Goal: Task Accomplishment & Management: Use online tool/utility

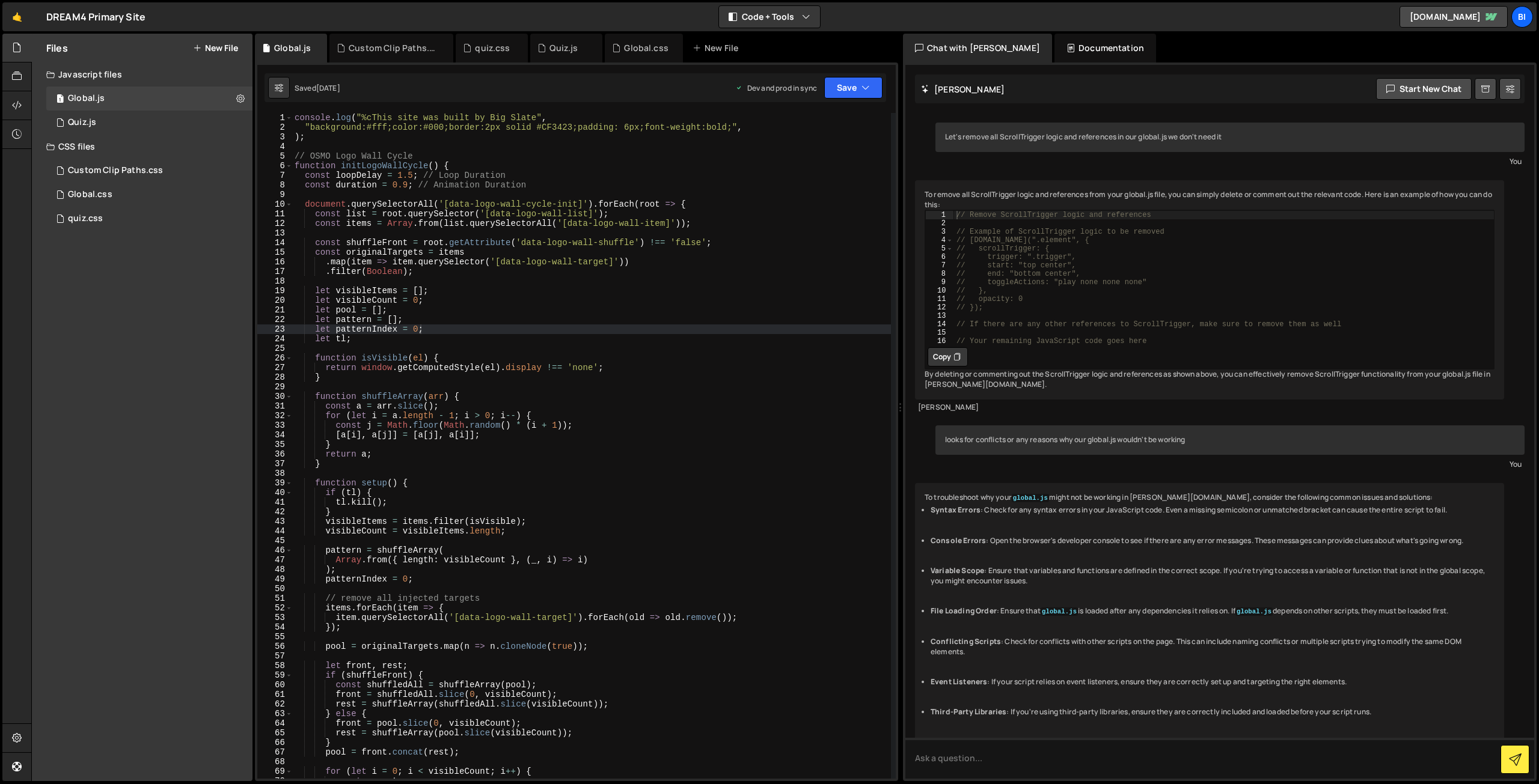
scroll to position [184, 0]
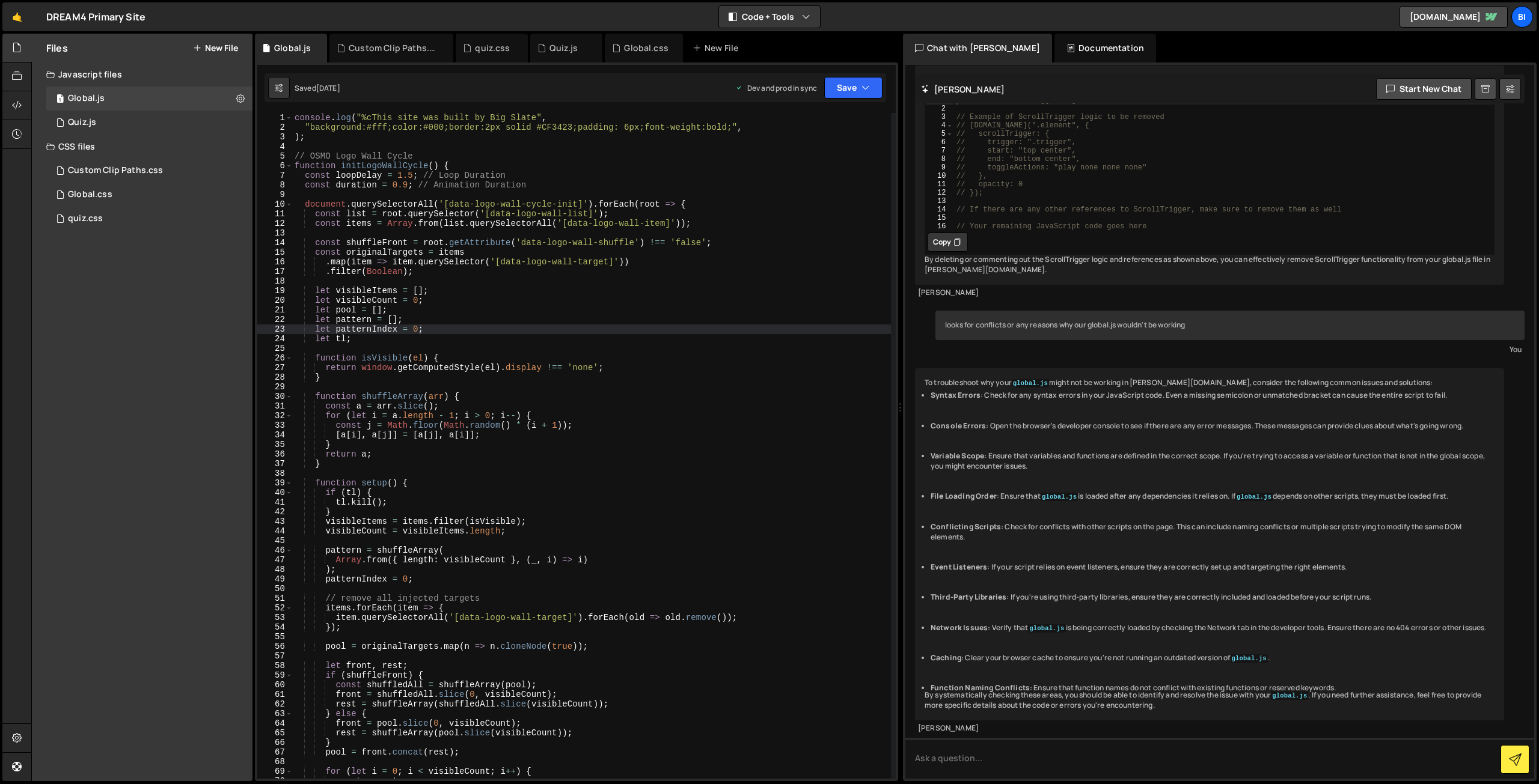
click at [404, 316] on div "console . log ( "%cThis site was built by Big Slate" , "background:#fff;color:#…" at bounding box center [591, 455] width 599 height 685
click at [380, 140] on div "console . log ( "%cThis site was built by Big Slate" , "background:#fff;color:#…" at bounding box center [591, 455] width 599 height 685
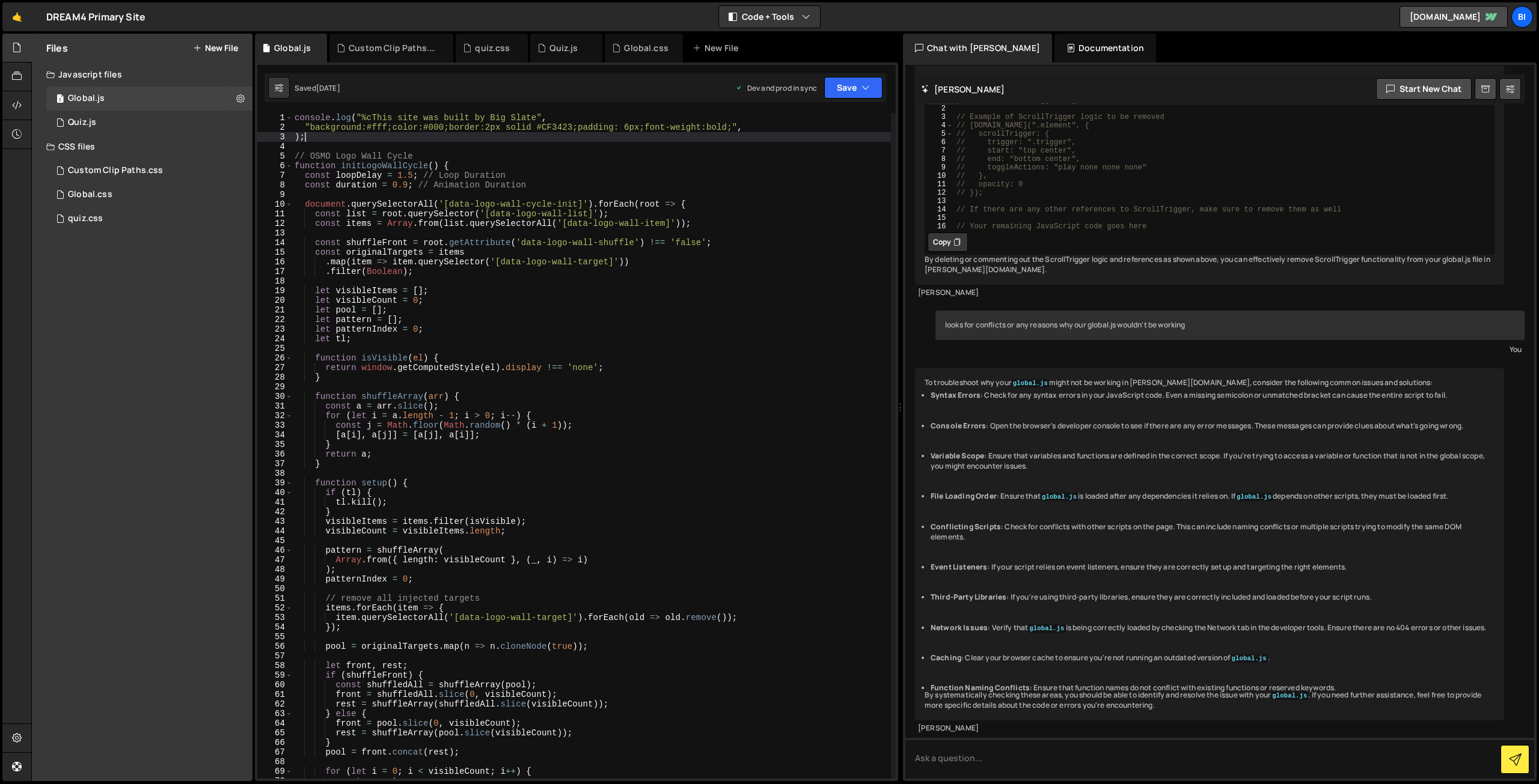
scroll to position [1085, 0]
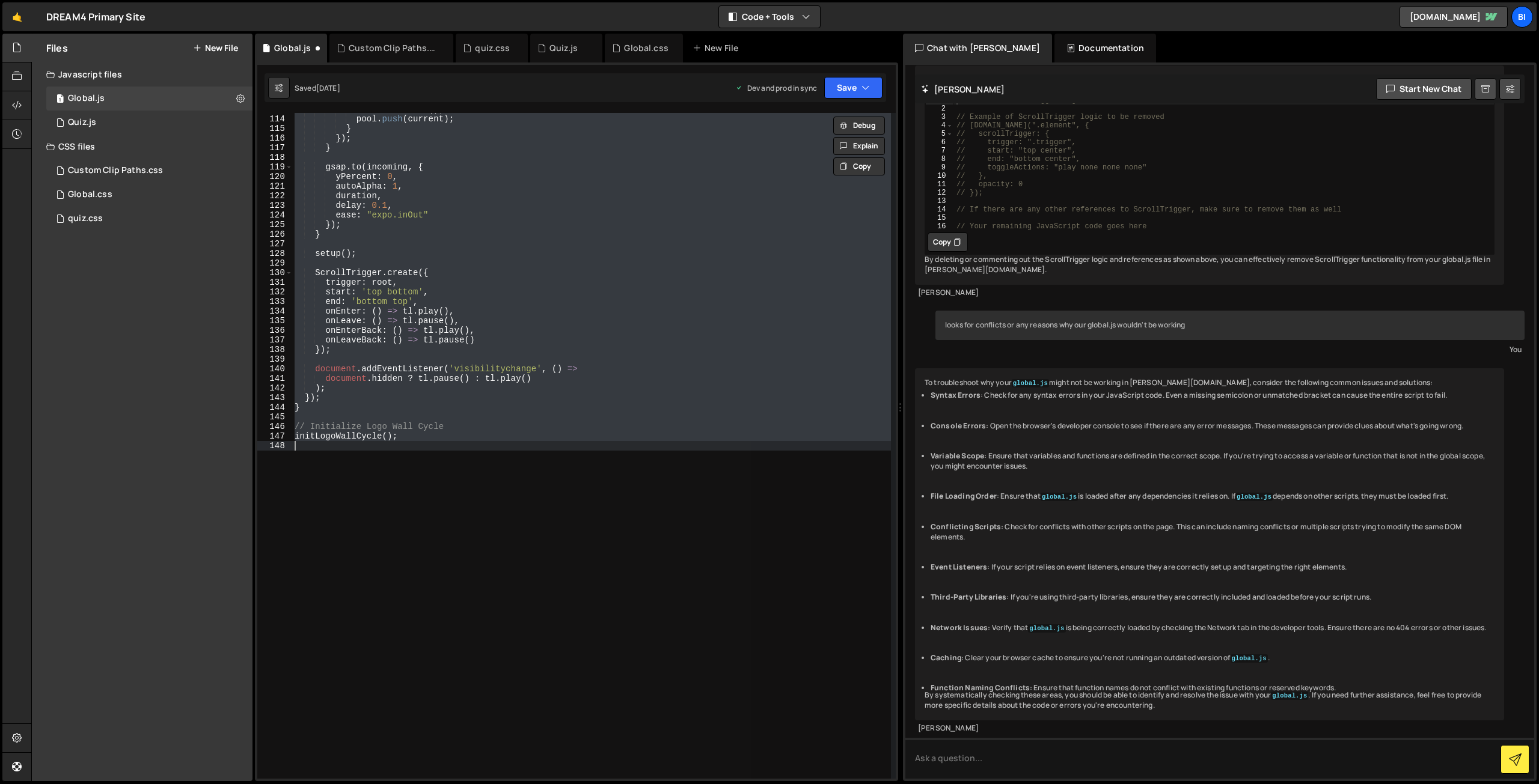
click at [408, 323] on div "current . remove ( ) ; pool . push ( current ) ; } }) ; } gsap . to ( incoming …" at bounding box center [591, 445] width 599 height 665
type textarea "onLeave: () => tl.pause(),"
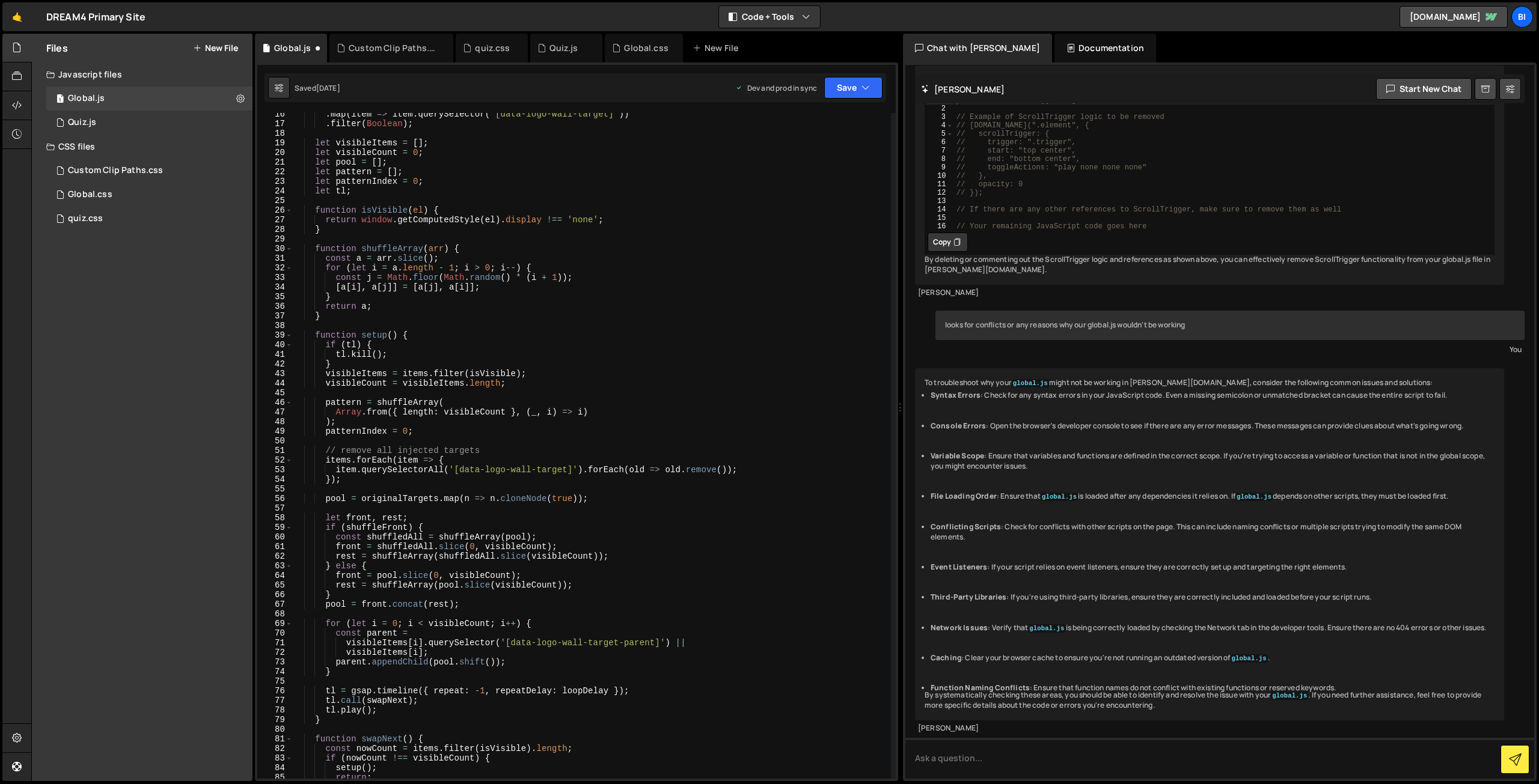
scroll to position [0, 0]
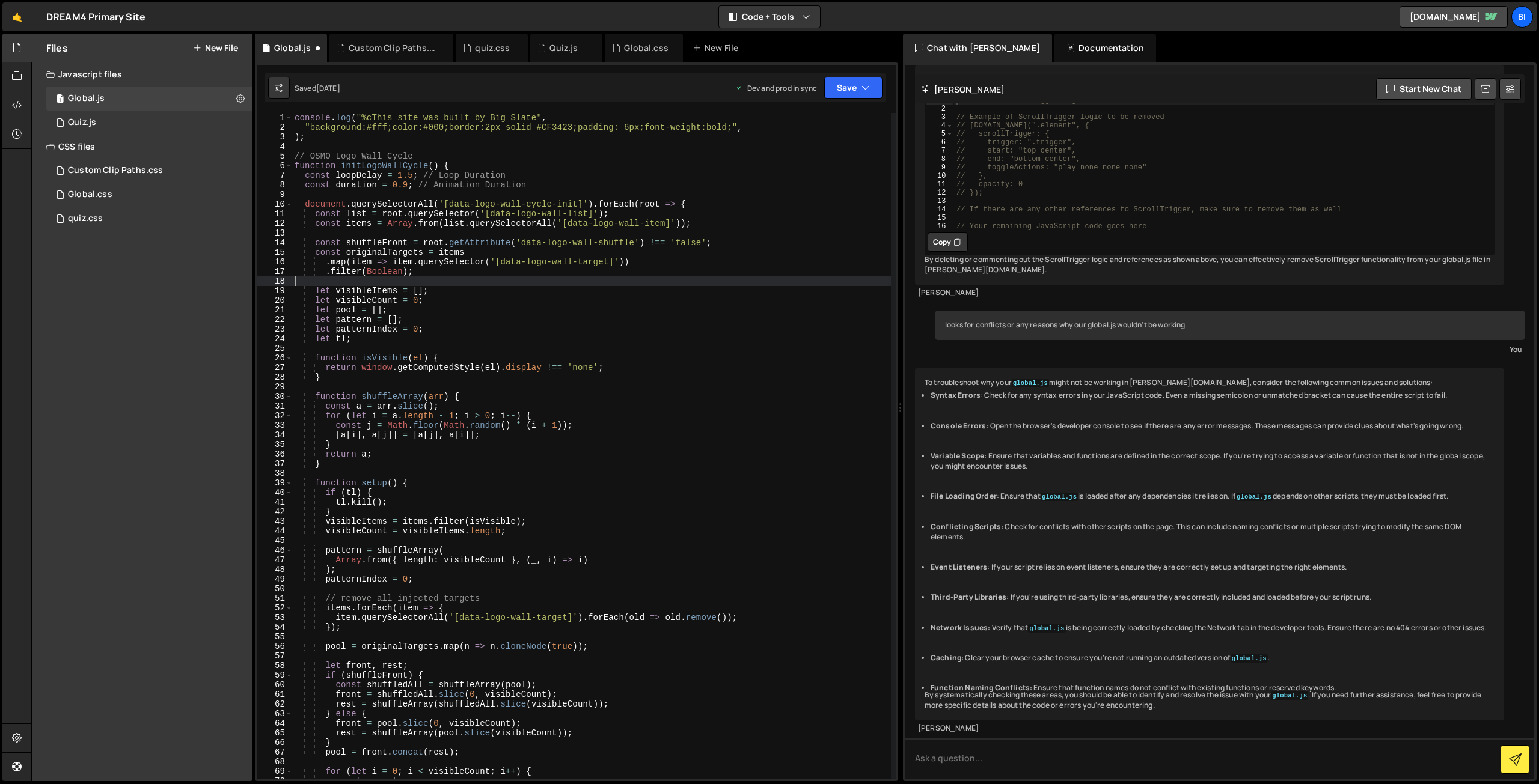
click at [404, 283] on div "console . log ( "%cThis site was built by Big Slate" , "background:#fff;color:#…" at bounding box center [591, 455] width 599 height 685
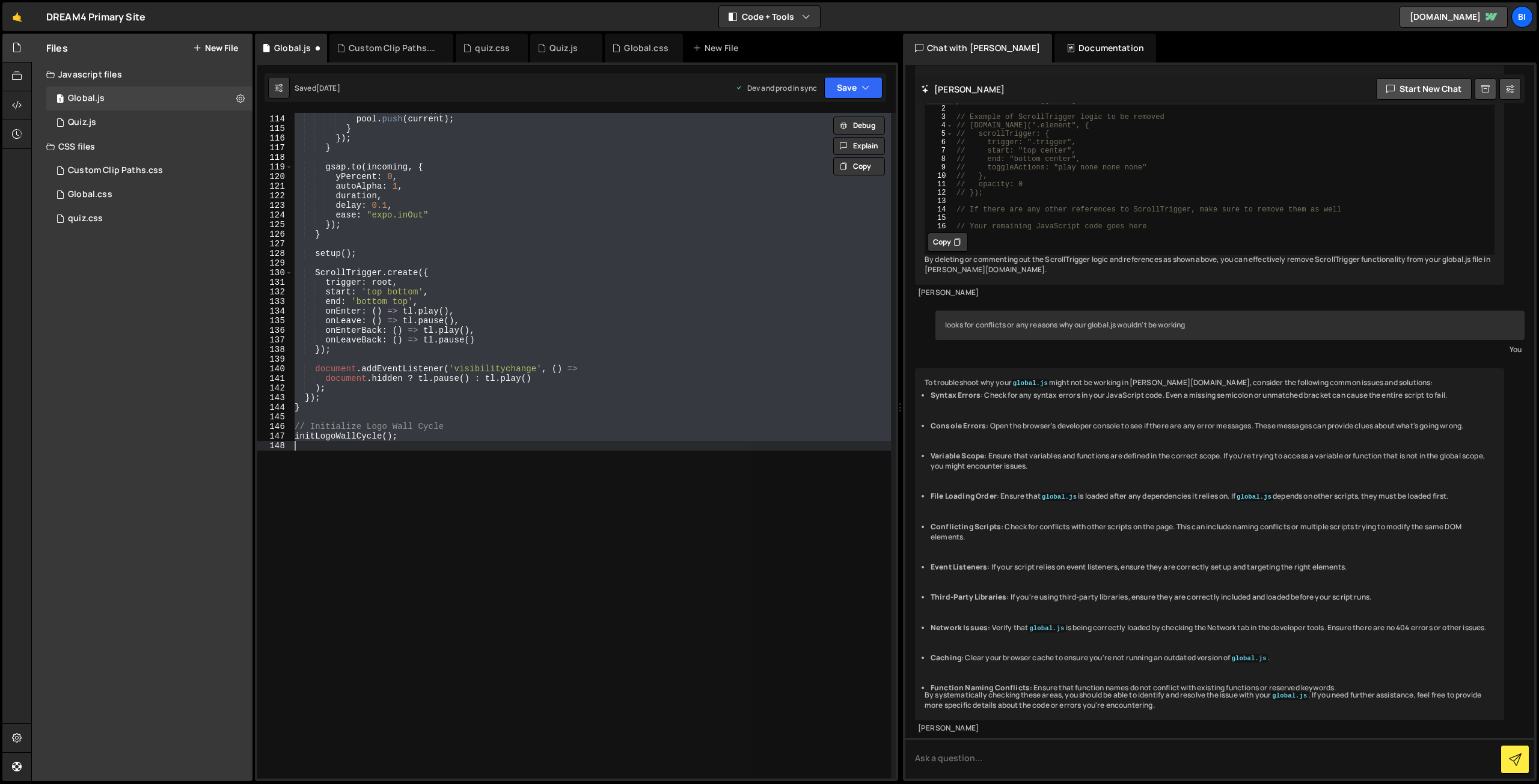
click at [404, 283] on div "current . remove ( ) ; pool . push ( current ) ; } }) ; } gsap . to ( incoming …" at bounding box center [591, 445] width 599 height 665
type textarea "trigger: root,"
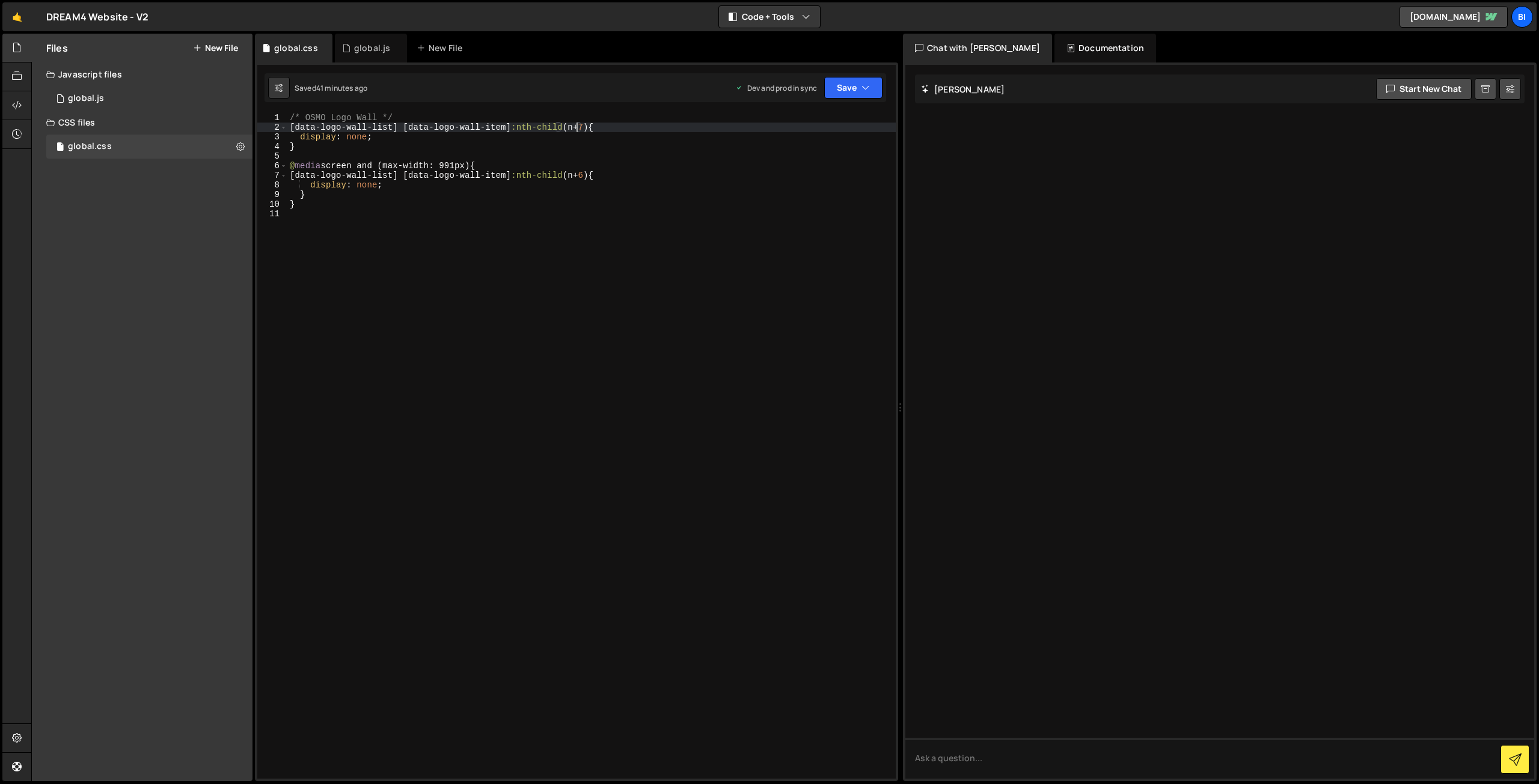
click at [377, 355] on div "/* OSMO Logo Wall */ [ data-logo-wall-list ] [ data-logo-wall-item ] :nth-child…" at bounding box center [591, 455] width 608 height 685
click at [364, 49] on div "global.js" at bounding box center [372, 48] width 36 height 12
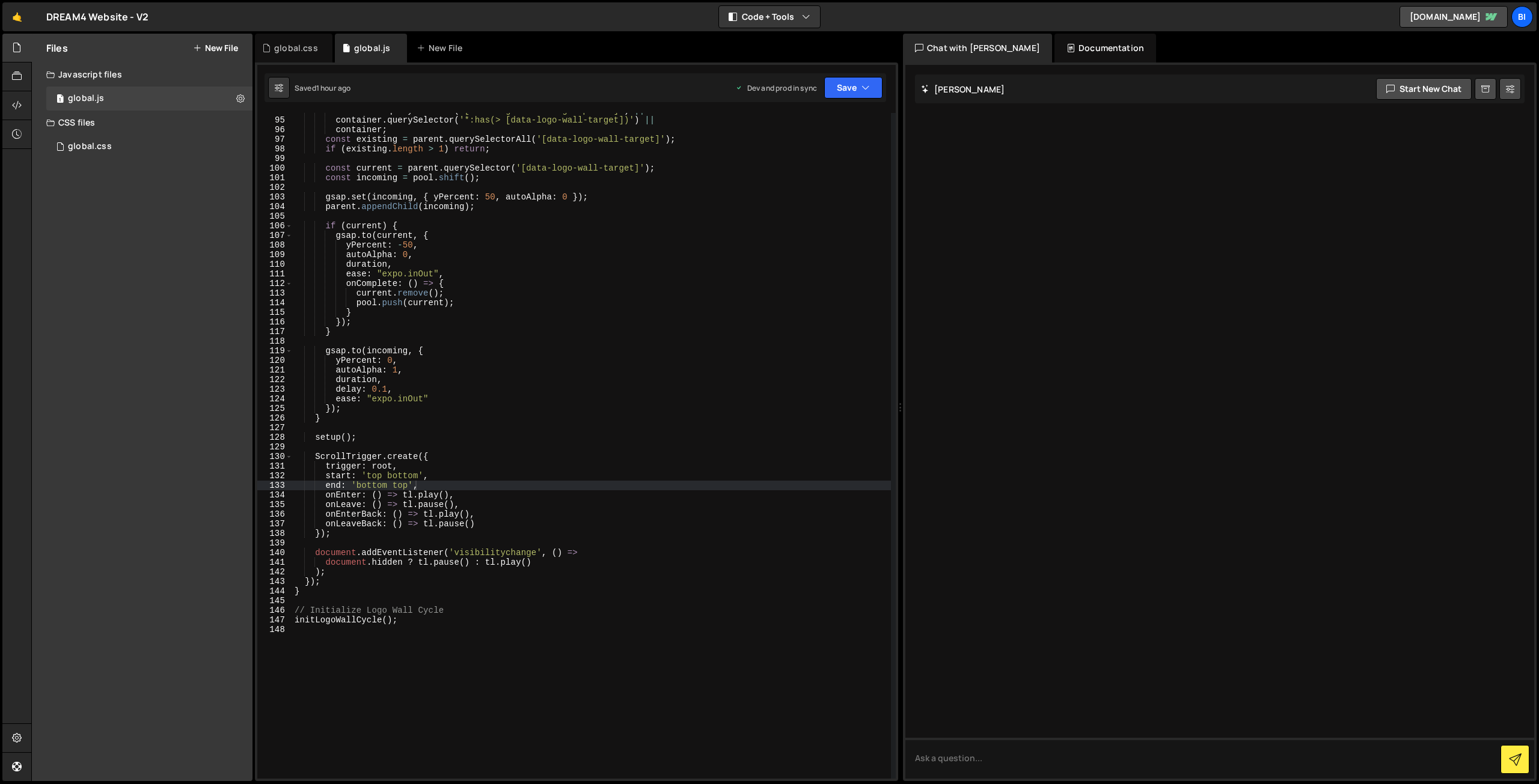
scroll to position [937, 0]
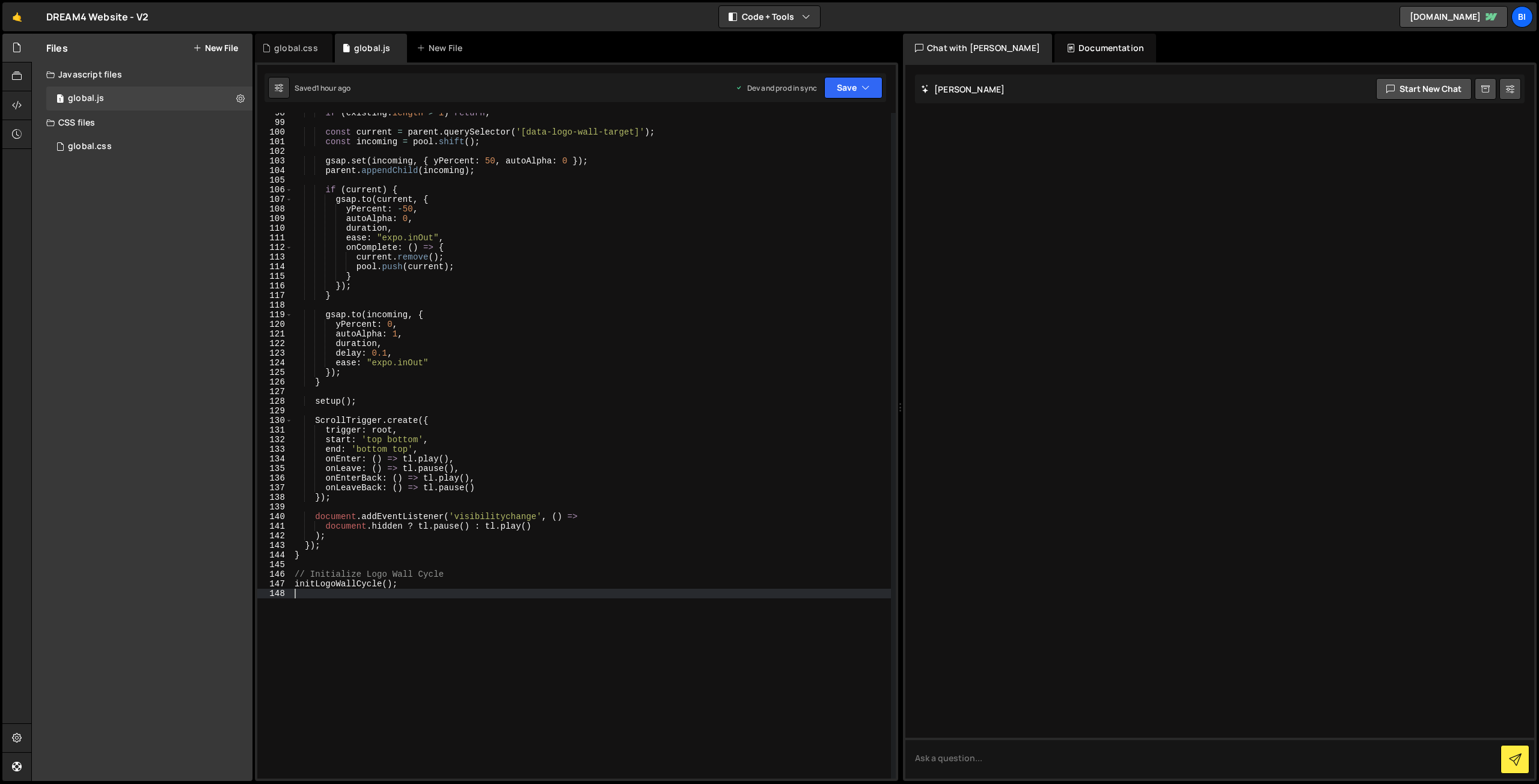
click at [400, 637] on div "if ( existing . length > 1 ) return ; const current = parent . querySelector ( …" at bounding box center [591, 451] width 599 height 685
type textarea "// OSMO GSAP Slider"
paste textarea "});"
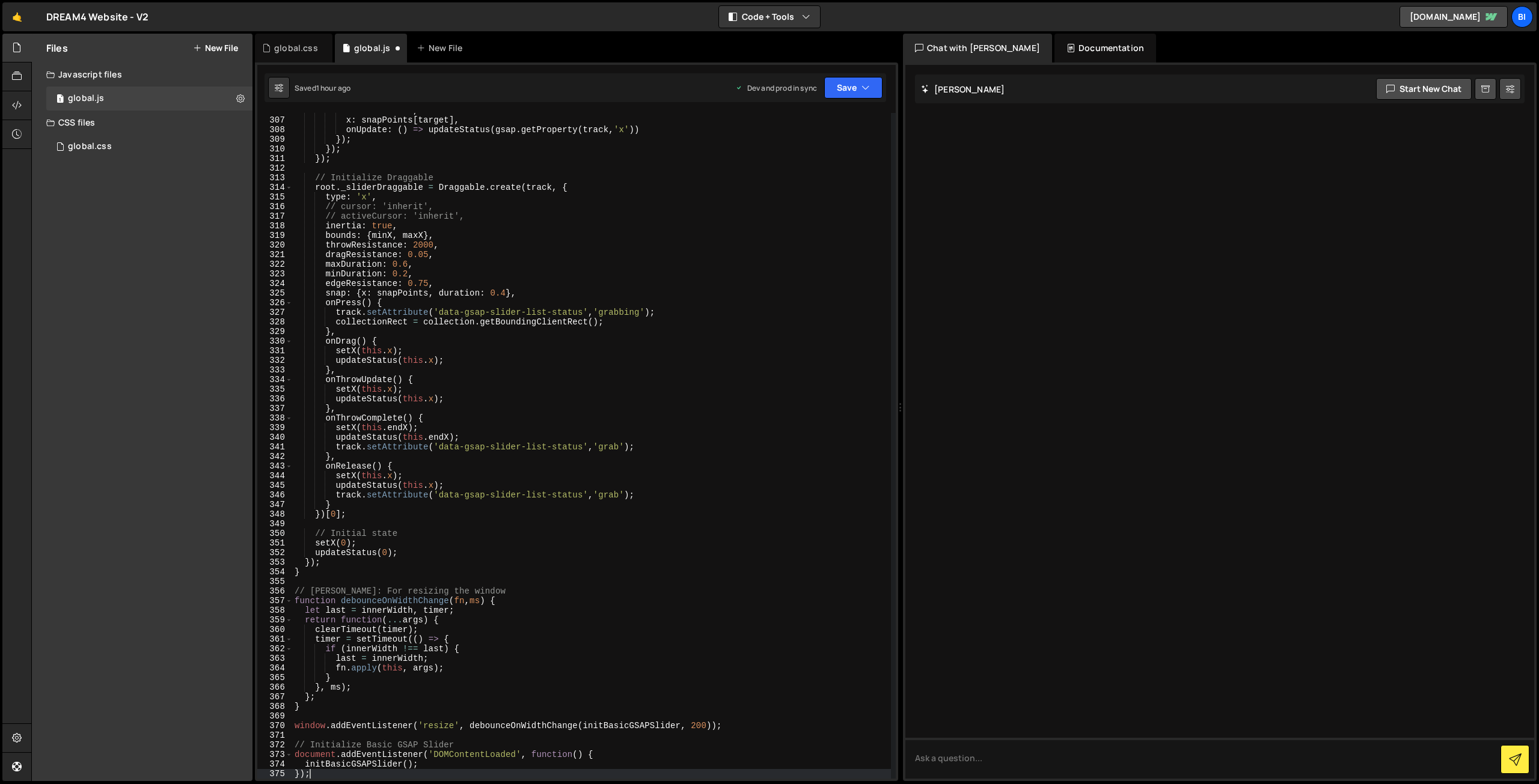
scroll to position [2940, 0]
click at [455, 755] on div "duration : 0.4 , x : snapPoints [ target ] , onUpdate : ( ) => updateStatus ( g…" at bounding box center [591, 448] width 599 height 685
click at [455, 754] on div "duration : 0.4 , x : snapPoints [ target ] , onUpdate : ( ) => updateStatus ( g…" at bounding box center [591, 448] width 599 height 685
click at [316, 769] on div "duration : 0.4 , x : snapPoints [ target ] , onUpdate : ( ) => updateStatus ( g…" at bounding box center [591, 448] width 599 height 685
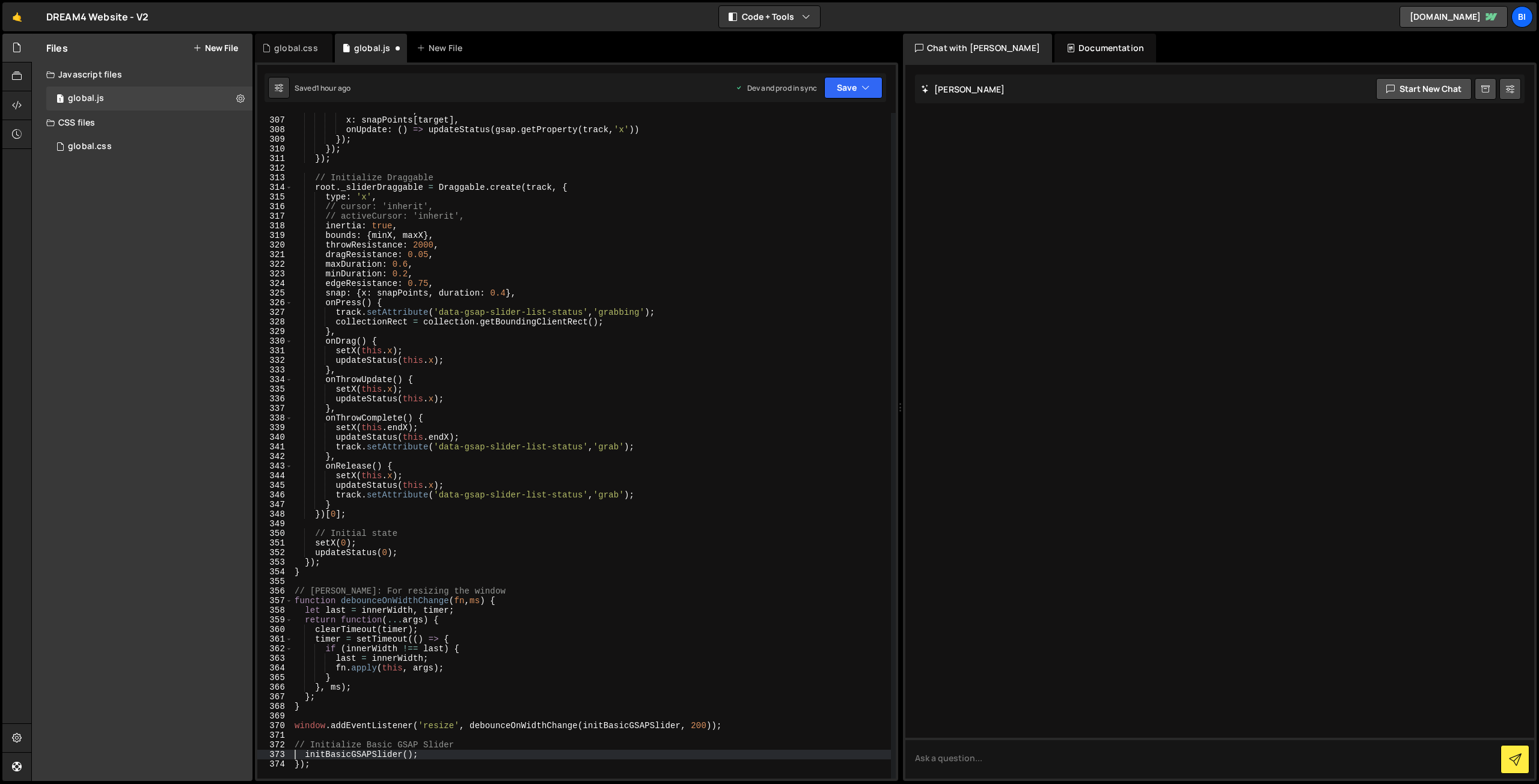
type textarea "});"
click at [316, 769] on div "duration : 0.4 , x : snapPoints [ target ] , onUpdate : ( ) => updateStatus ( g…" at bounding box center [591, 448] width 599 height 685
type textarea "initBasicGSAPSlider();"
click at [298, 48] on div "global.css" at bounding box center [296, 48] width 44 height 12
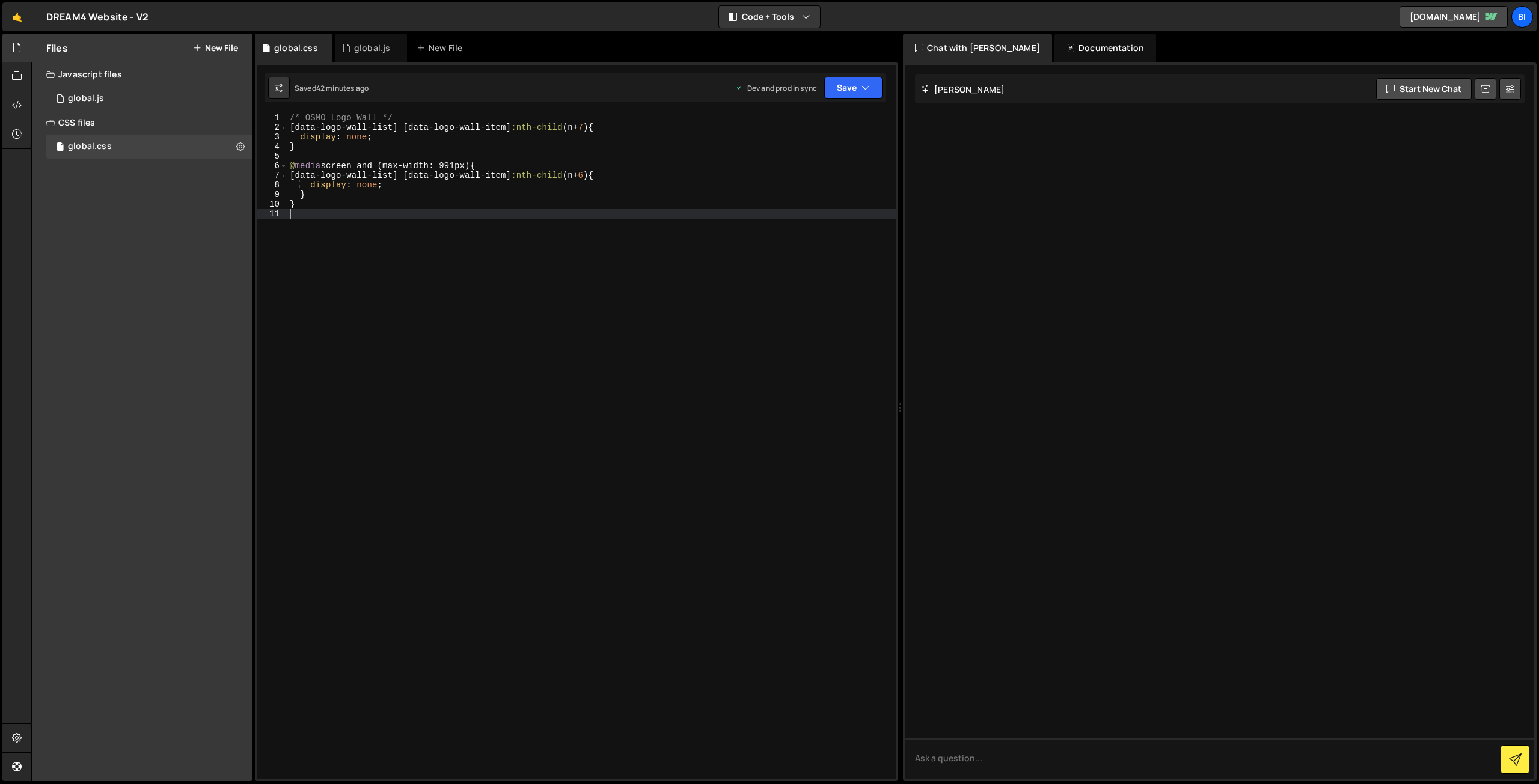
click at [327, 249] on div "/* OSMO Logo Wall */ [ data-logo-wall-list ] [ data-logo-wall-item ] :nth-child…" at bounding box center [591, 455] width 608 height 685
type textarea "/* OSMO GSAP Slider */"
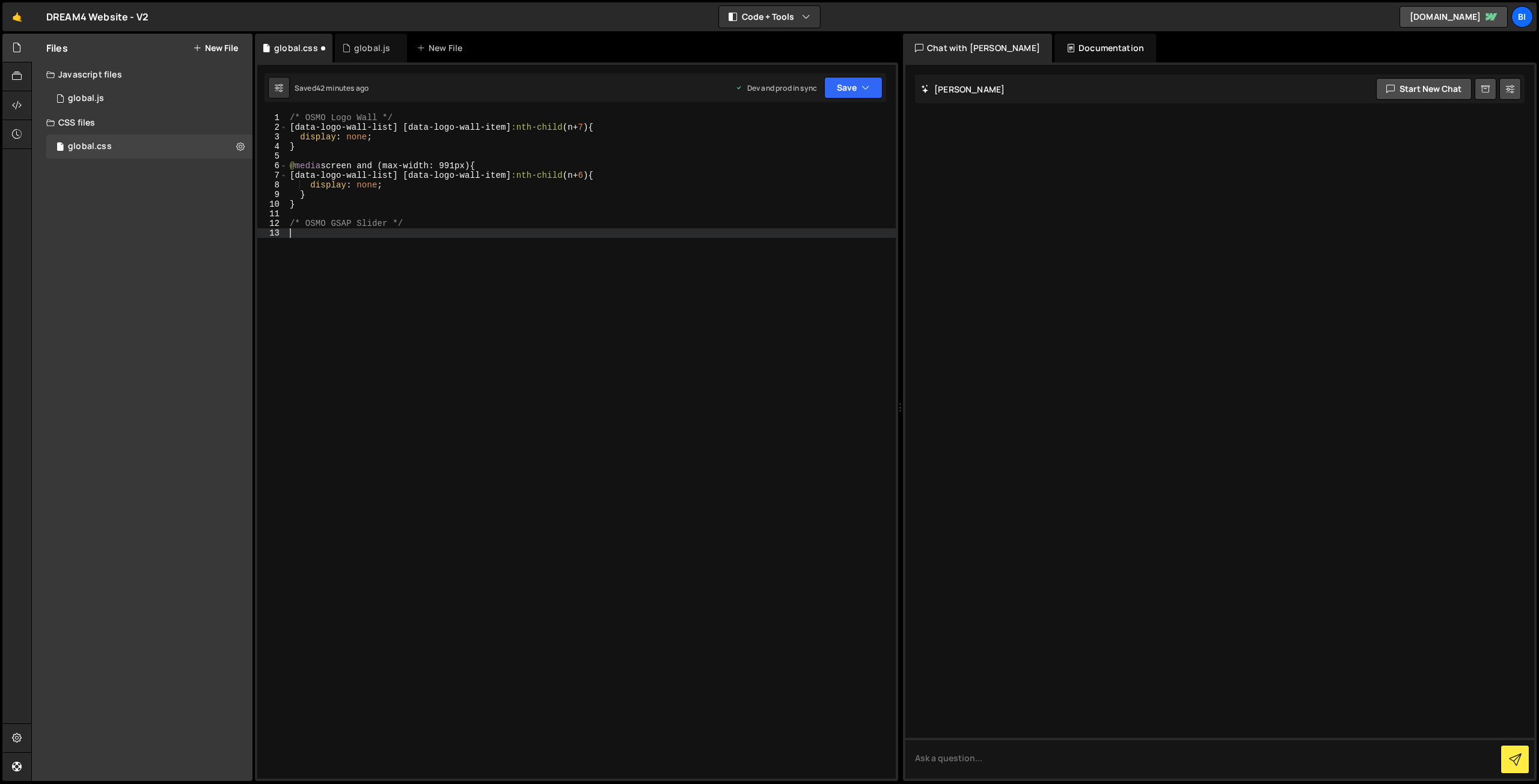
scroll to position [0, 0]
paste textarea "}"
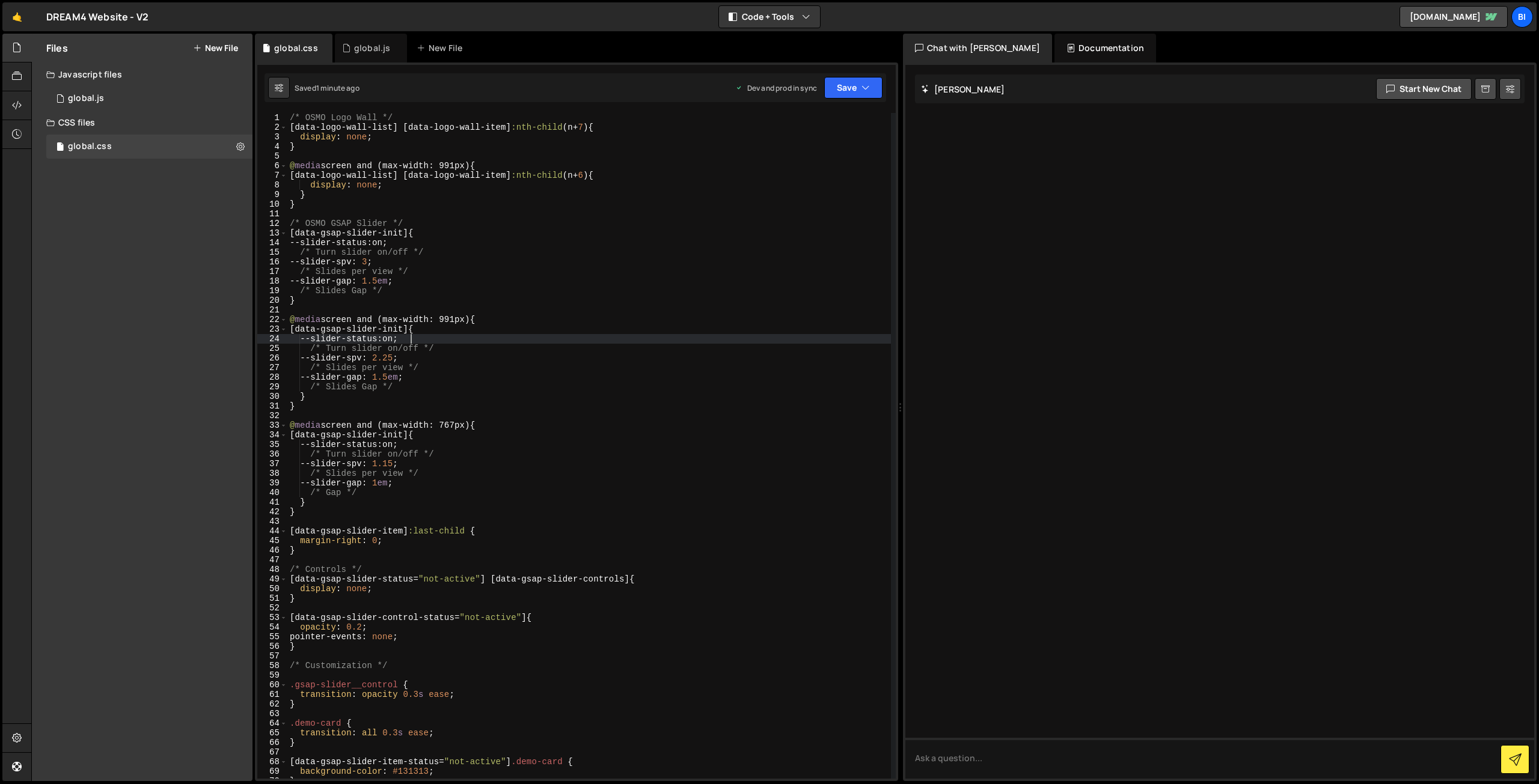
click at [500, 342] on div "/* OSMO Logo Wall */ [ data-logo-wall-list ] [ data-logo-wall-item ] :nth-child…" at bounding box center [589, 455] width 604 height 685
type textarea "--slider-status: on;"
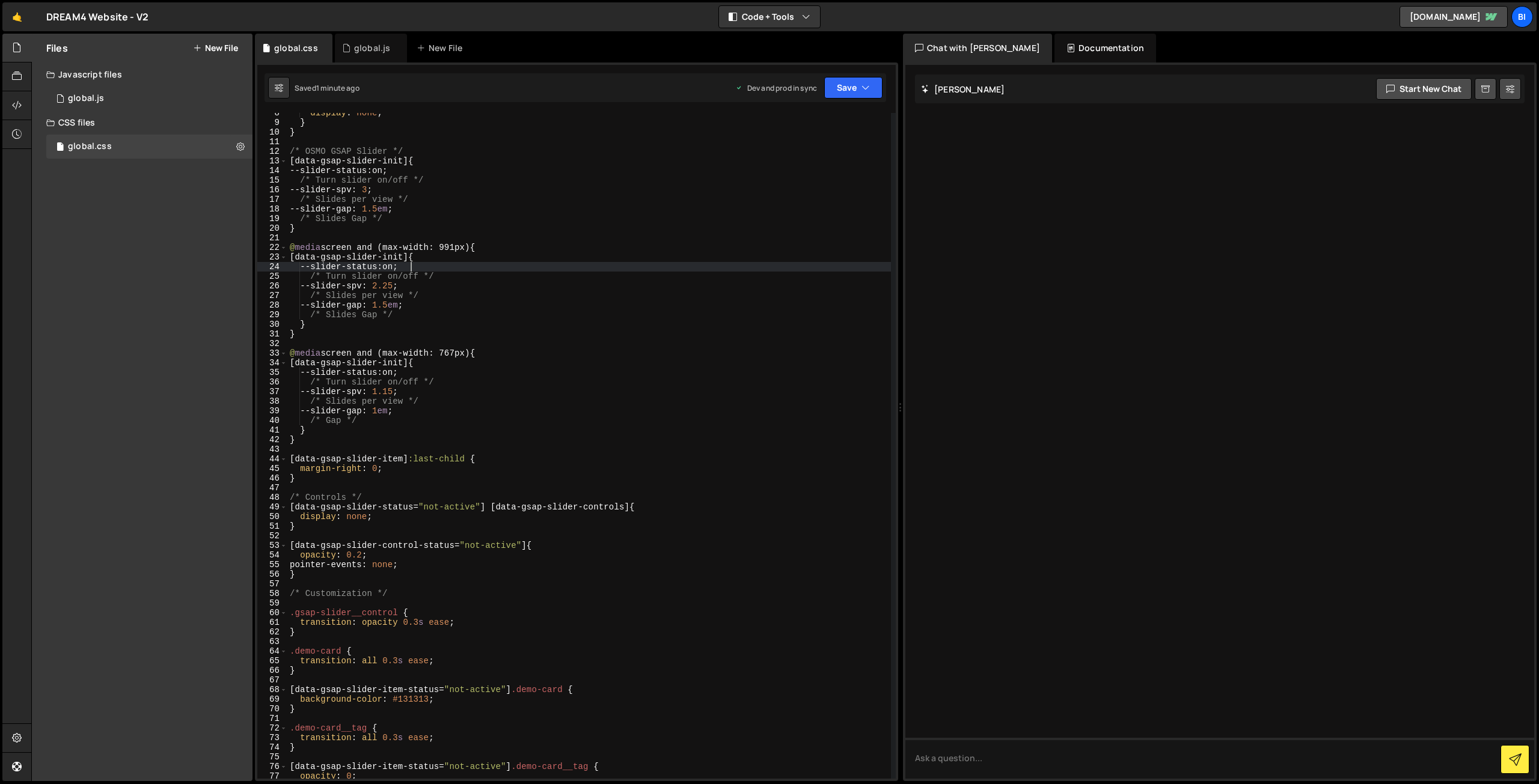
scroll to position [421, 0]
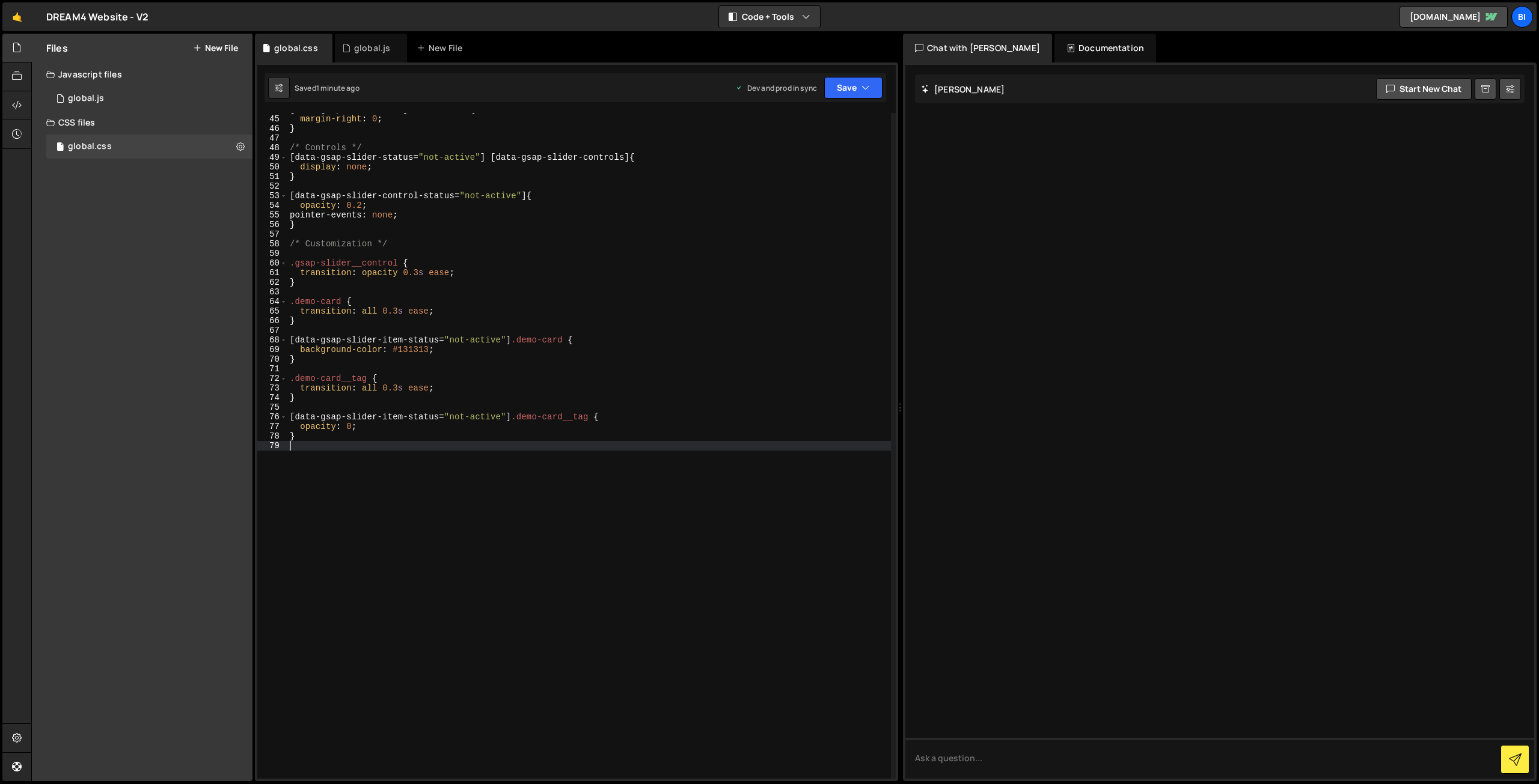
click at [380, 554] on div "[ data-gsap-slider-item ] :last-child { margin-right : 0 ; } /* Controls */ [ d…" at bounding box center [589, 447] width 604 height 685
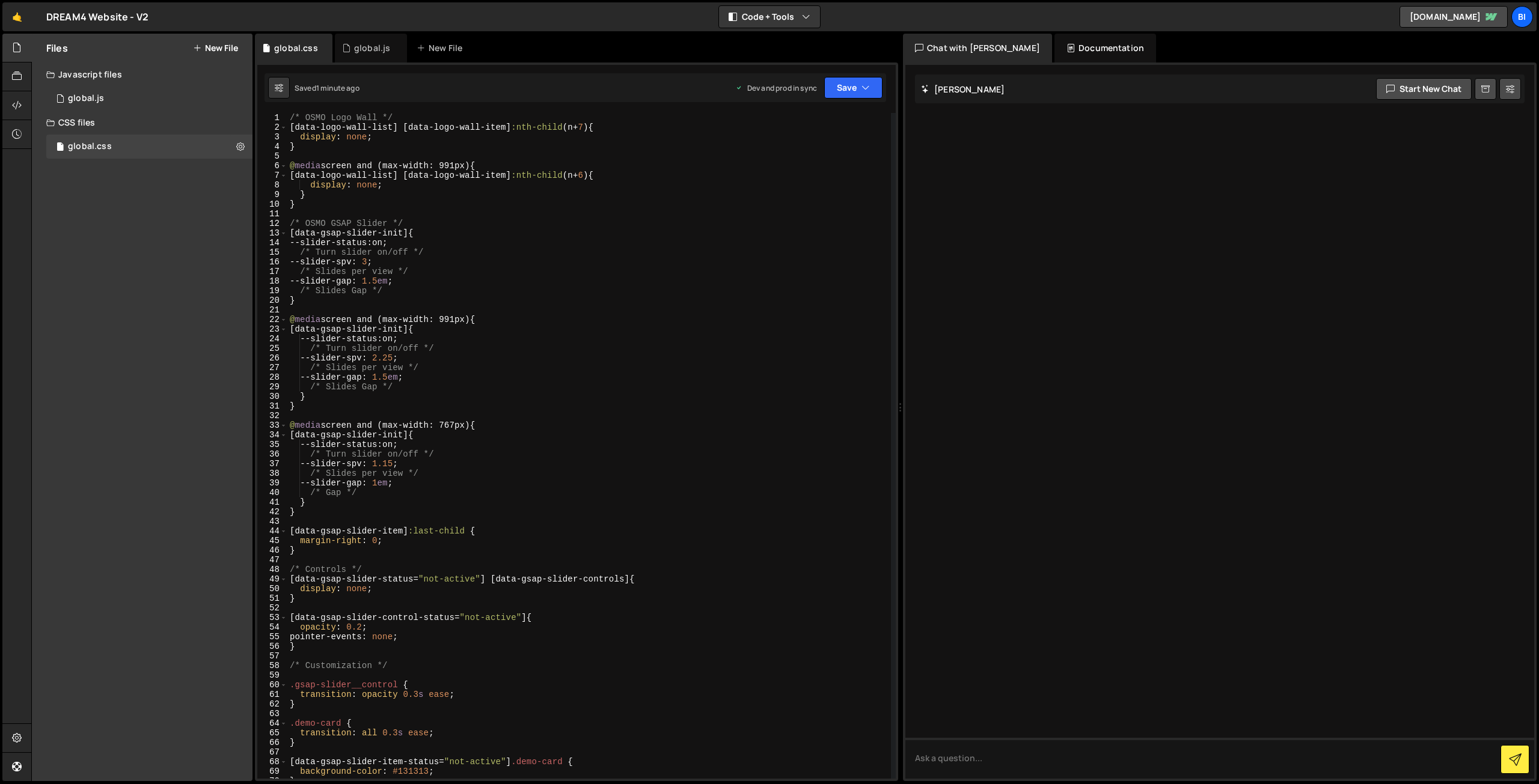
scroll to position [0, 0]
click at [321, 217] on div "/* OSMO Logo Wall */ [ data-logo-wall-list ] [ data-logo-wall-item ] :nth-child…" at bounding box center [589, 455] width 604 height 685
click at [321, 222] on div "/* OSMO Logo Wall */ [ data-logo-wall-list ] [ data-logo-wall-item ] :nth-child…" at bounding box center [589, 455] width 604 height 685
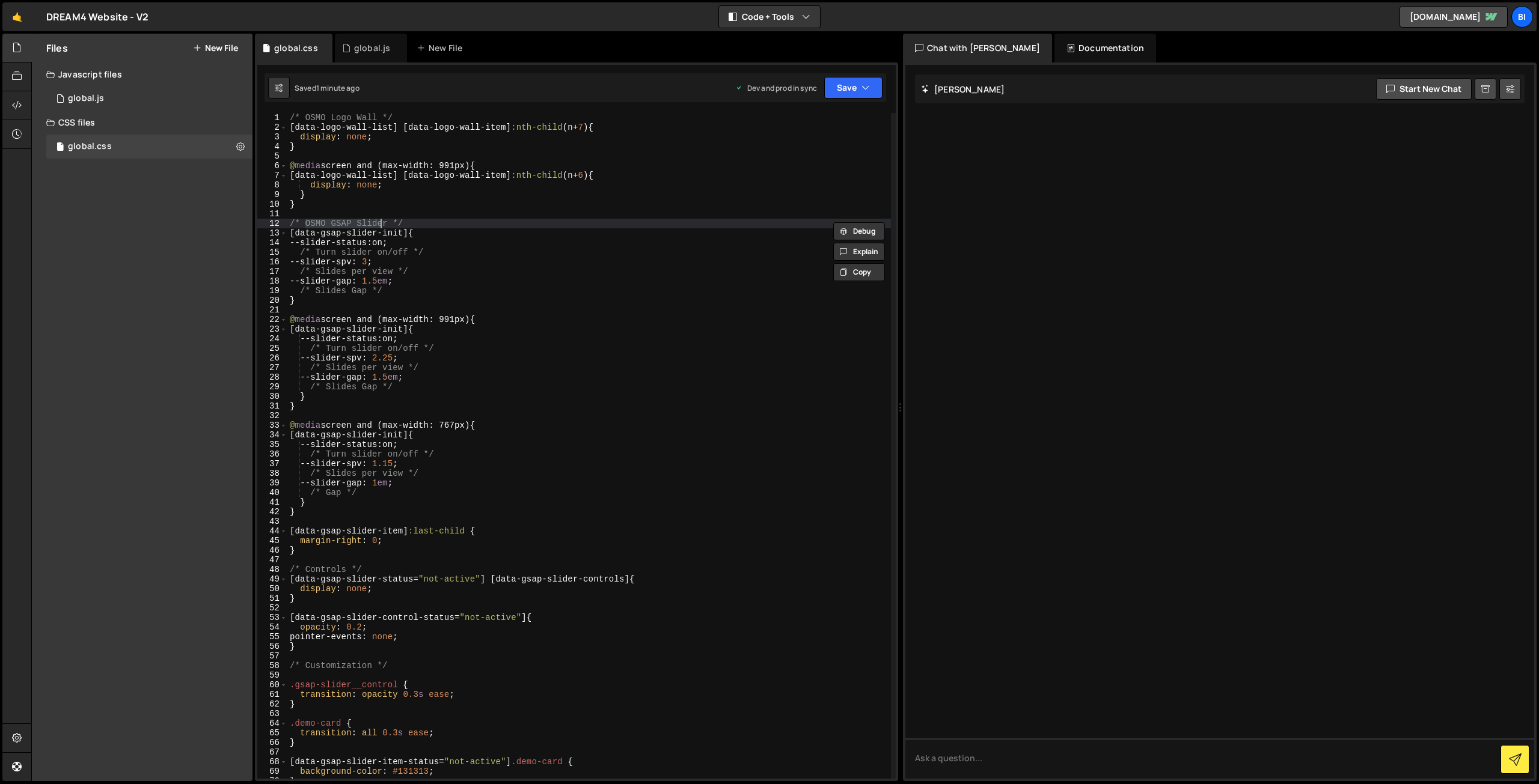
click at [380, 219] on div "/* OSMO Logo Wall */ [ data-logo-wall-list ] [ data-logo-wall-item ] :nth-child…" at bounding box center [589, 455] width 604 height 685
click at [384, 222] on div "/* OSMO Logo Wall */ [ data-logo-wall-list ] [ data-logo-wall-item ] :nth-child…" at bounding box center [589, 455] width 604 height 685
click at [401, 201] on div "/* OSMO Logo Wall */ [ data-logo-wall-list ] [ data-logo-wall-item ] :nth-child…" at bounding box center [589, 455] width 604 height 685
type textarea "}"
click at [346, 38] on div "global.js" at bounding box center [371, 48] width 72 height 29
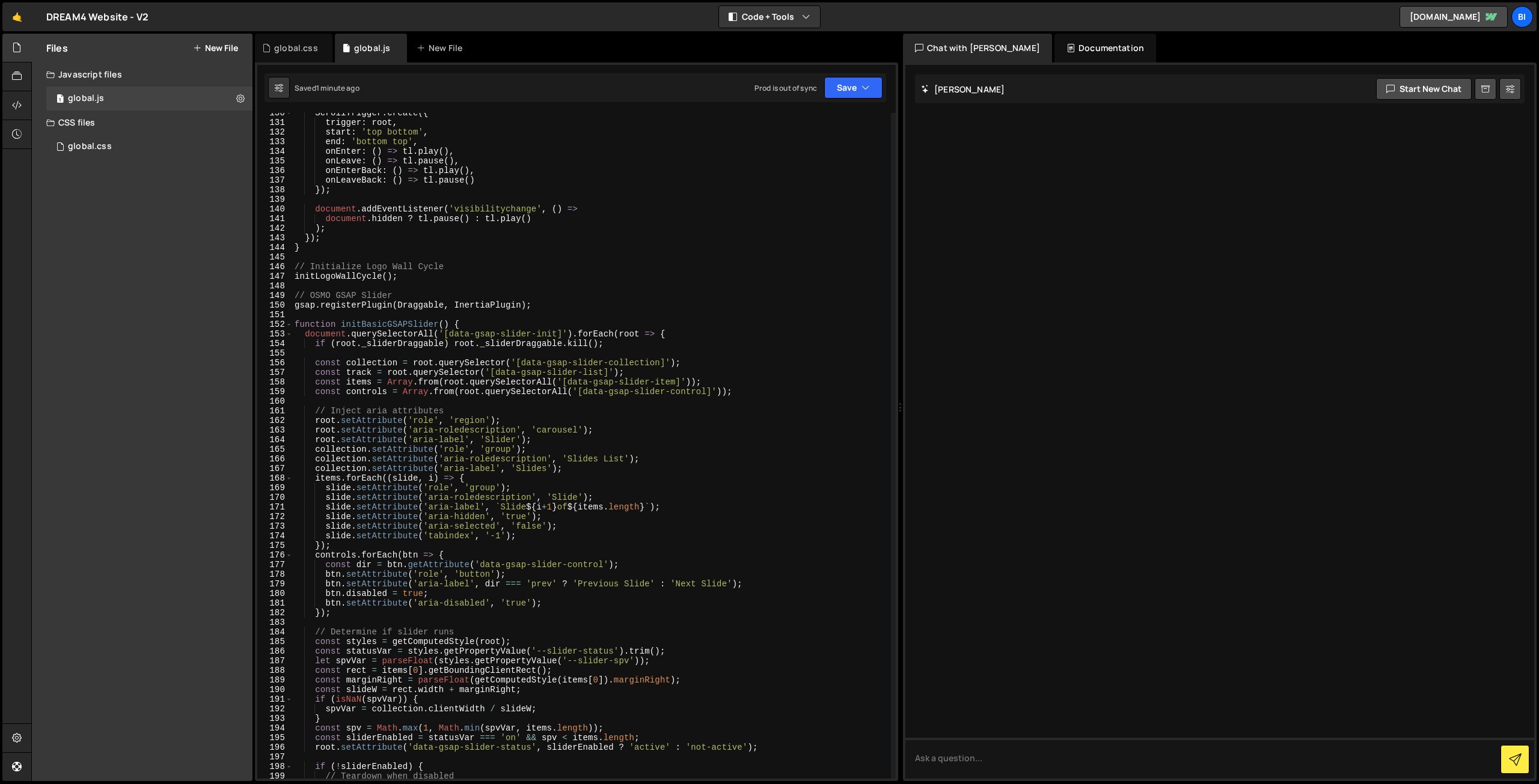
scroll to position [1173, 0]
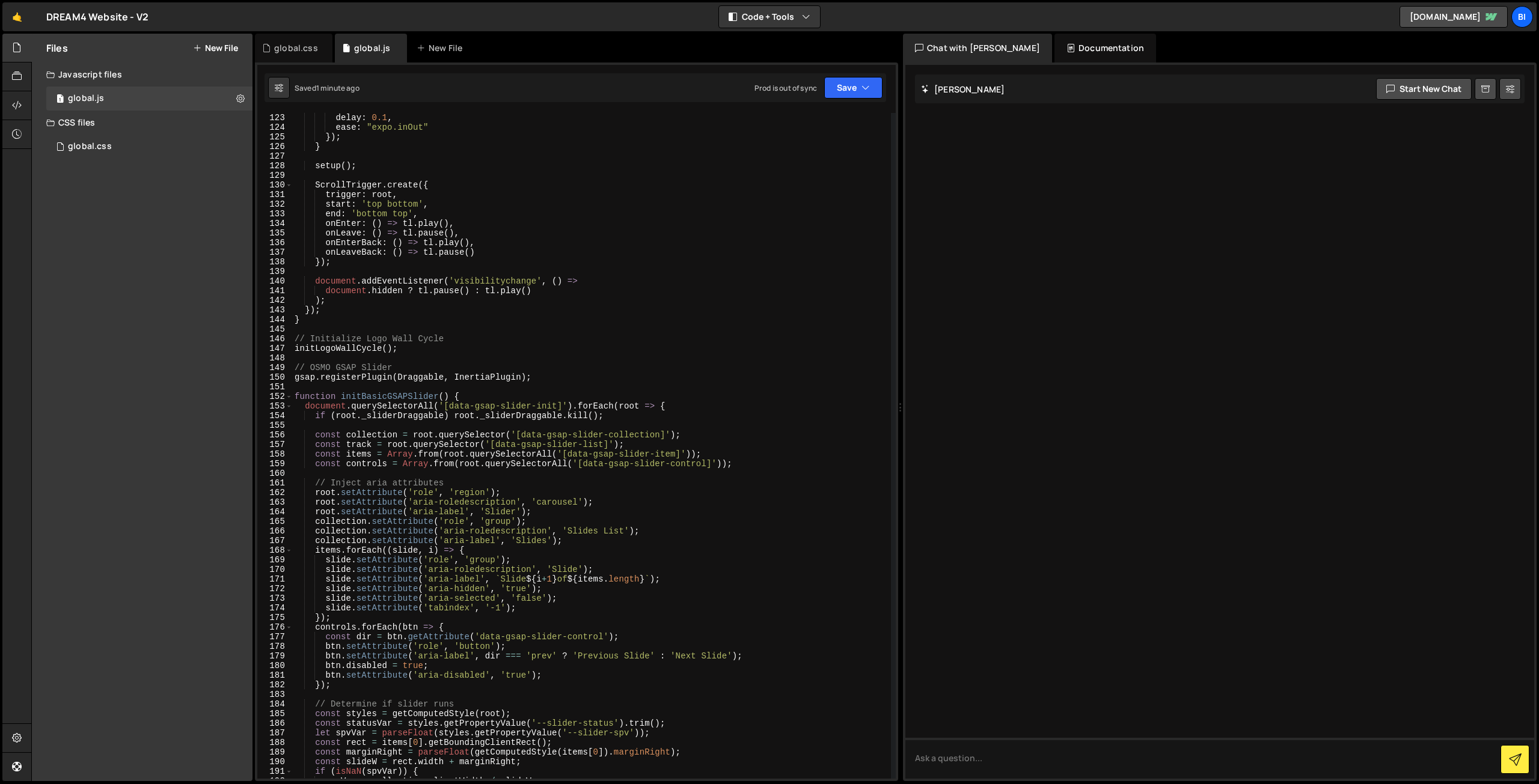
click at [1087, 301] on div at bounding box center [1219, 421] width 629 height 714
click at [1012, 741] on textarea at bounding box center [1219, 758] width 629 height 41
paste textarea "OSMO GSAP Slider"
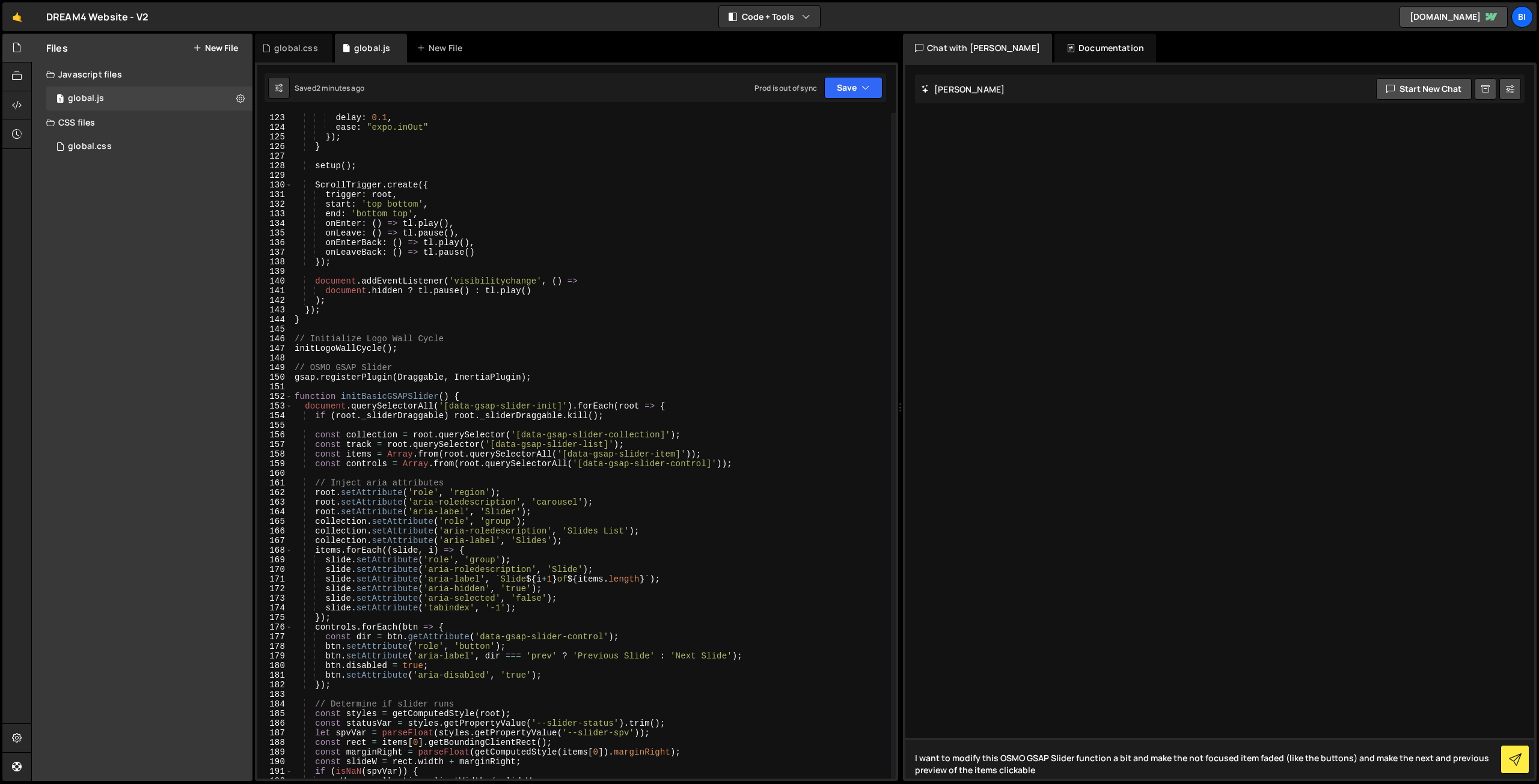
type textarea "I want to modify this OSMO GSAP Slider function a bit and make the not focused …"
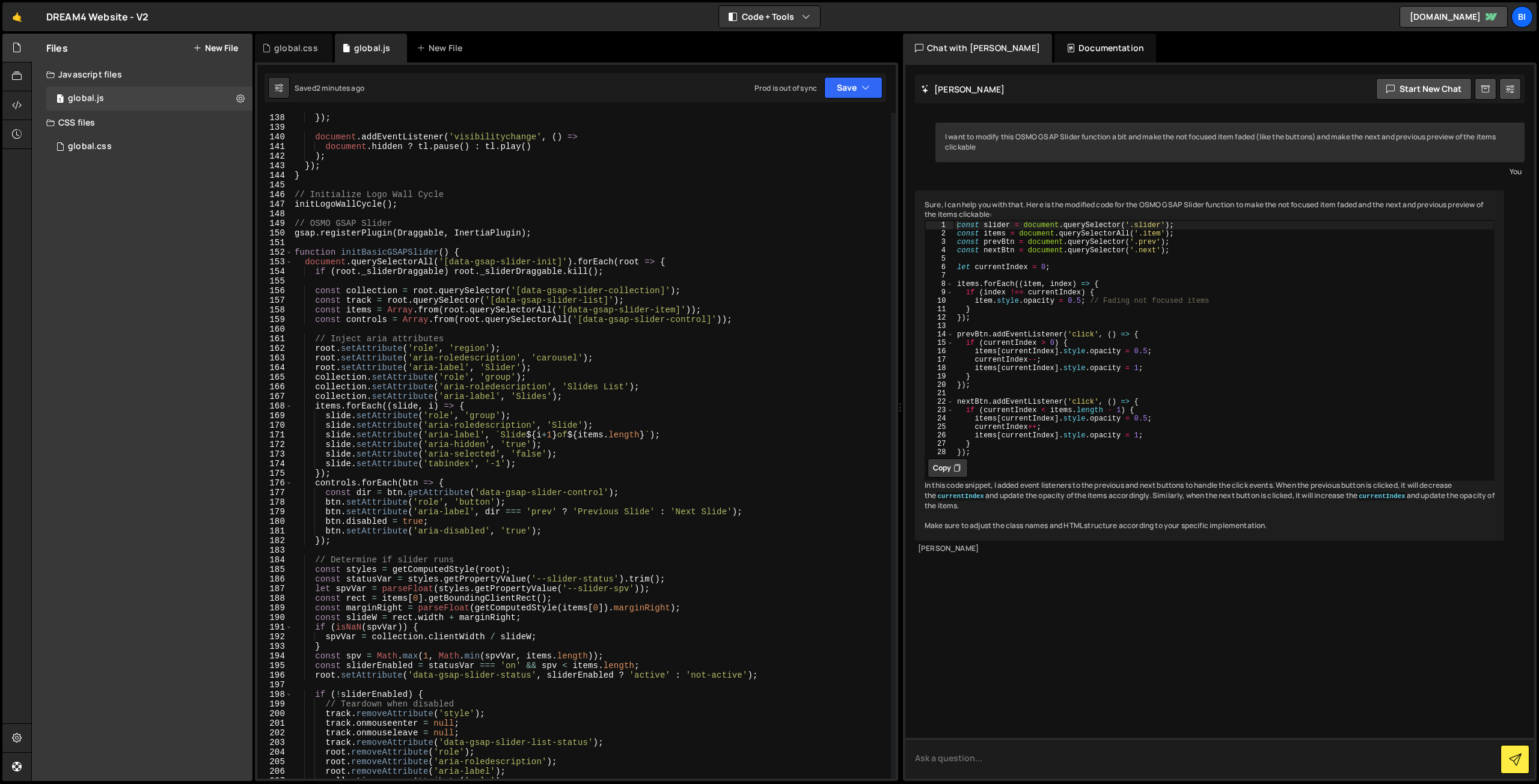
scroll to position [1353, 0]
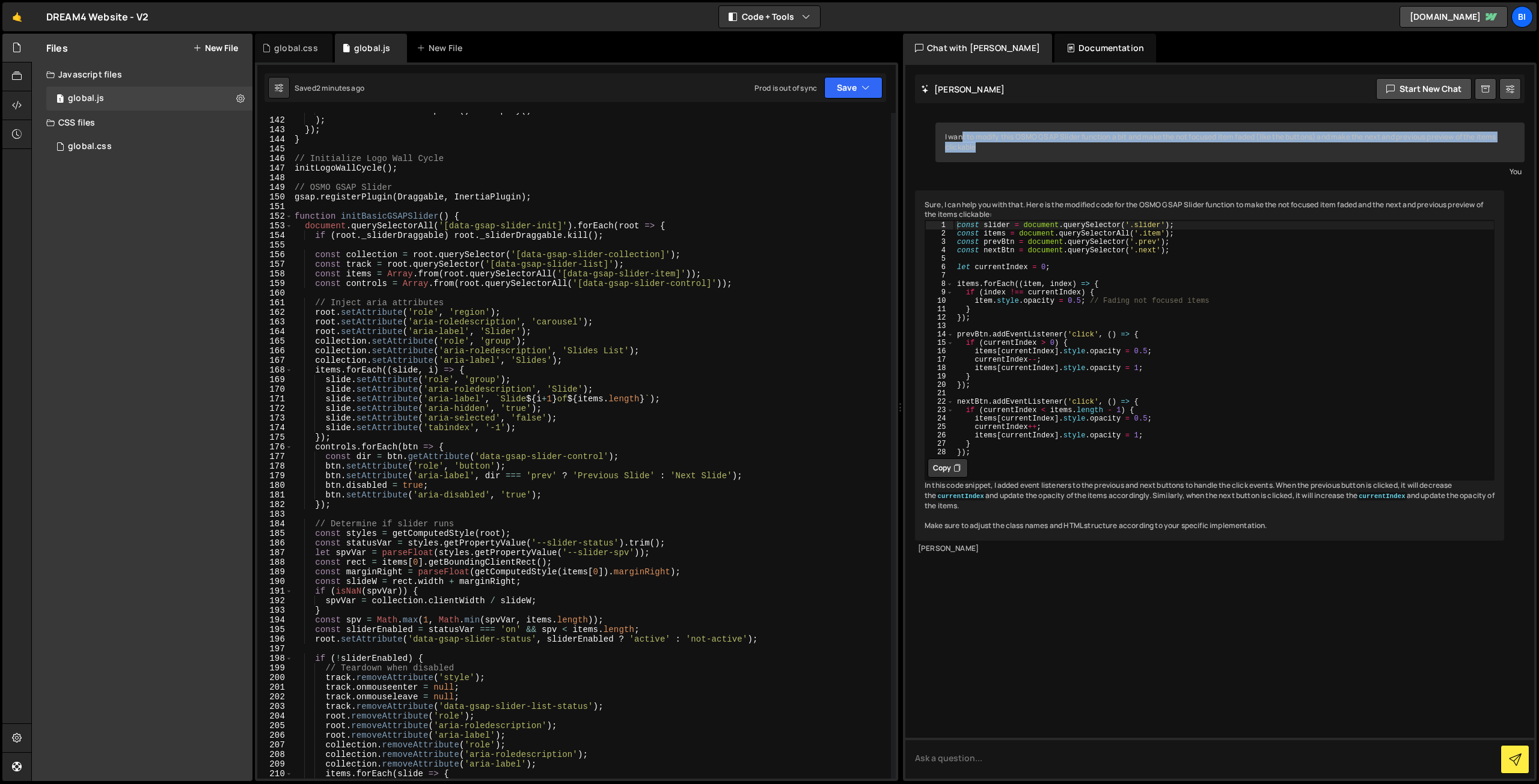
drag, startPoint x: 1001, startPoint y: 147, endPoint x: 943, endPoint y: 135, distance: 59.2
click at [943, 135] on div "I want to modify this OSMO GSAP Slider function a bit and make the not focused …" at bounding box center [1230, 142] width 589 height 40
copy div "I want to modify this OSMO GSAP Slider function a bit and make the not focused …"
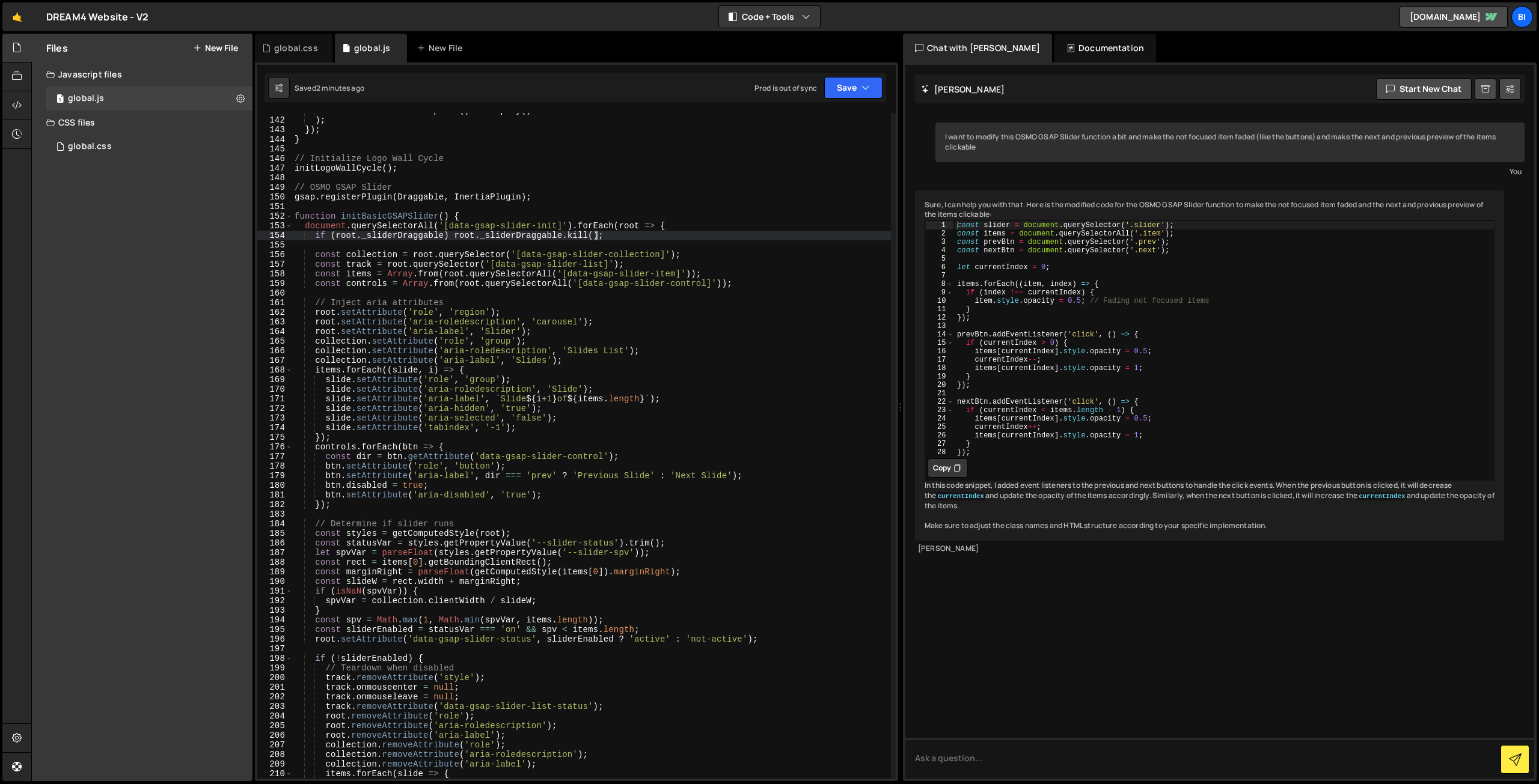
click at [698, 239] on div "document . hidden ? tl . pause ( ) : tl . play ( ) ) ; }) ; } // Initialize Log…" at bounding box center [591, 448] width 599 height 685
click at [363, 350] on div "document . hidden ? tl . pause ( ) : tl . play ( ) ) ; }) ; } // Initialize Log…" at bounding box center [591, 448] width 599 height 685
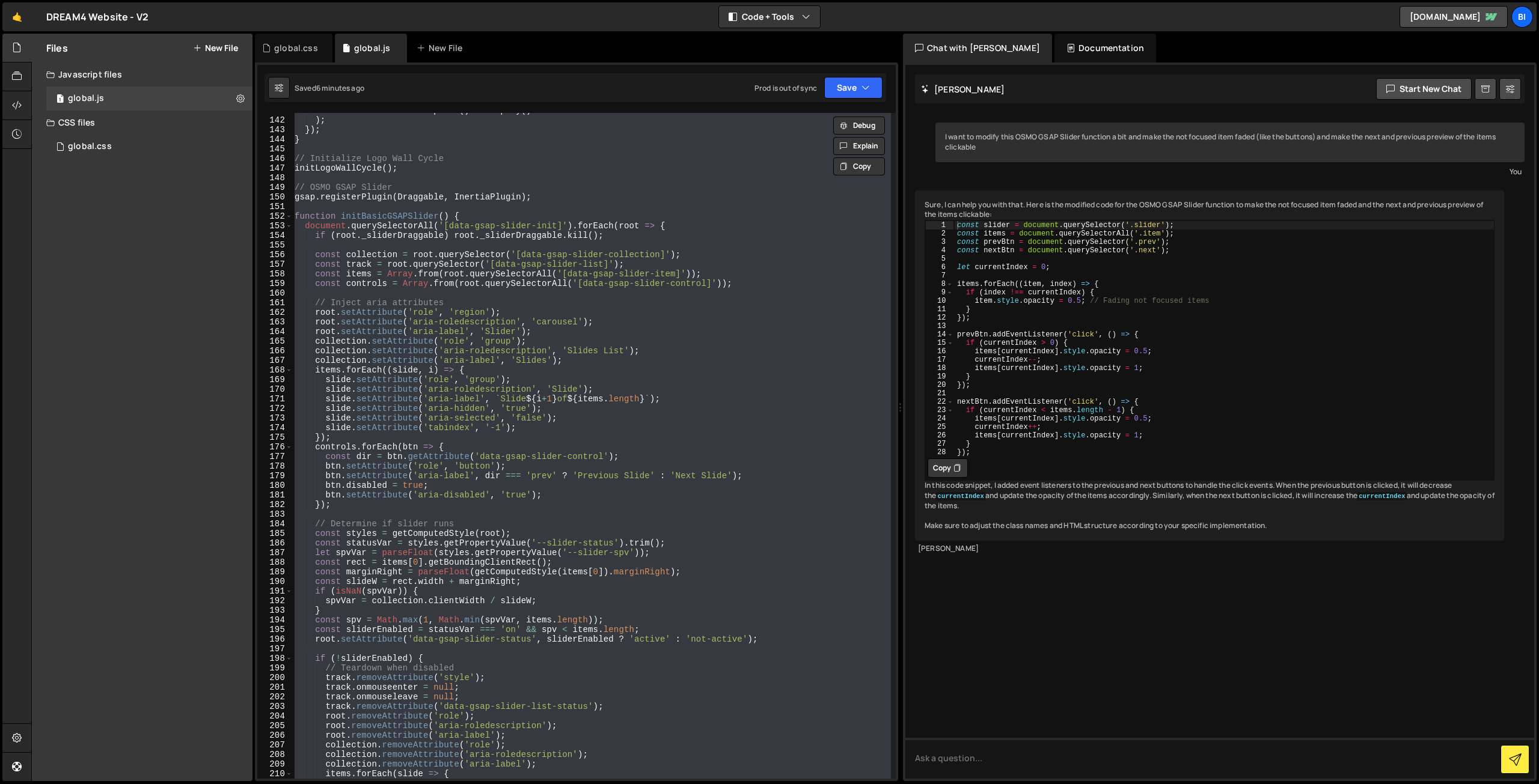
click at [403, 302] on div "document . hidden ? tl . pause ( ) : tl . play ( ) ) ; }) ; } // Initialize Log…" at bounding box center [591, 445] width 599 height 665
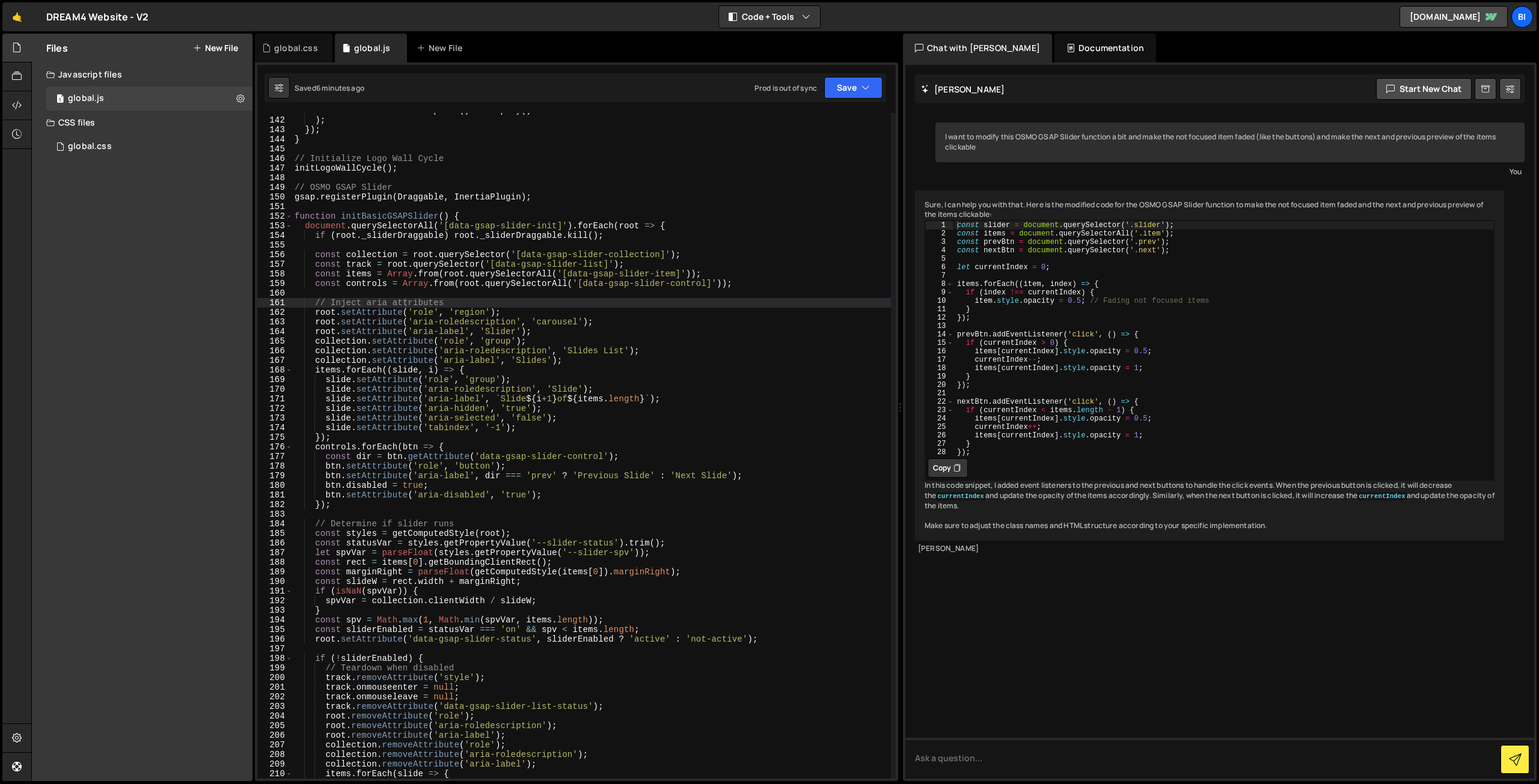
click at [336, 256] on div "document . hidden ? tl . pause ( ) : tl . play ( ) ) ; }) ; } // Initialize Log…" at bounding box center [591, 448] width 599 height 685
type textarea "initBasicGSAPSlider();"
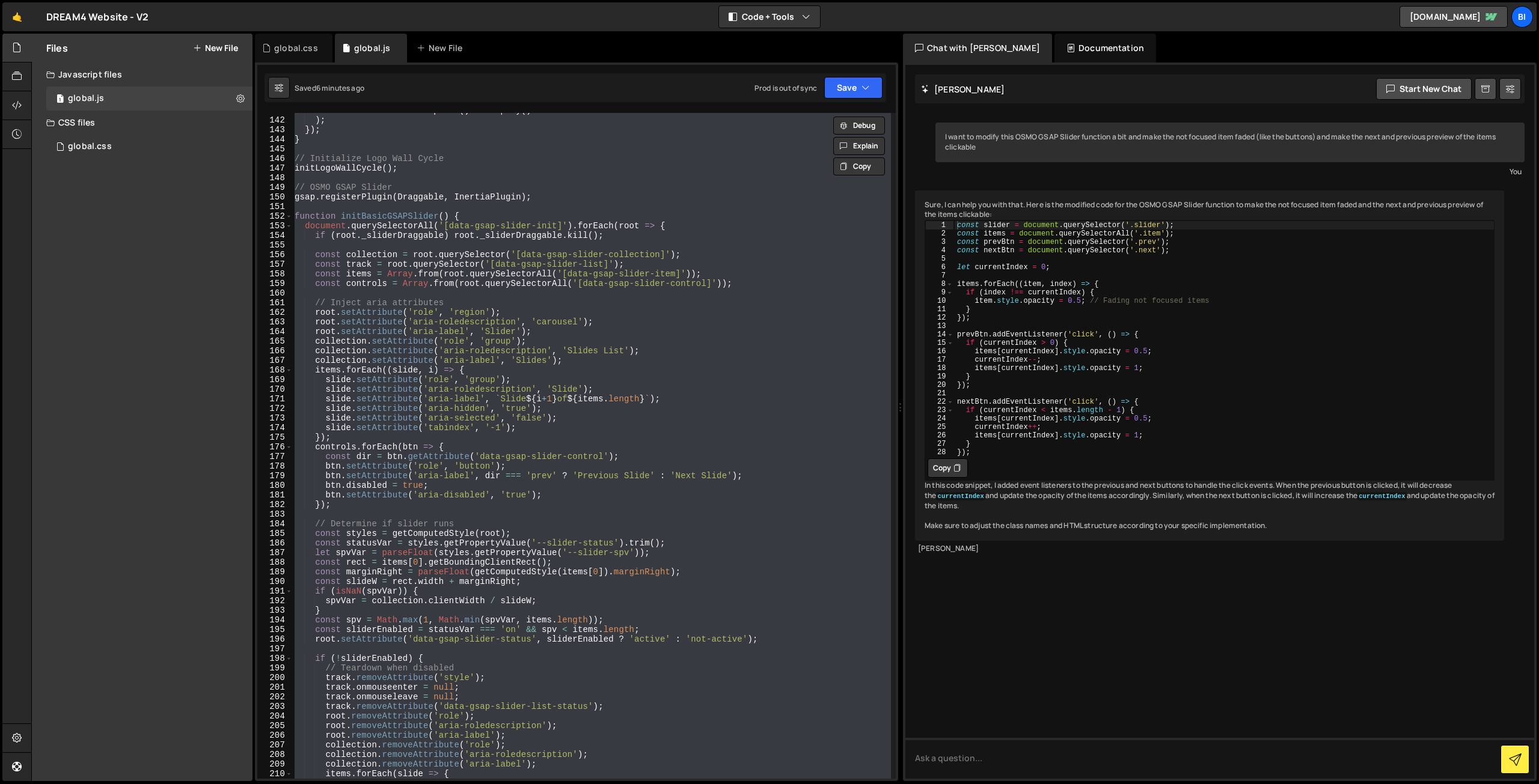
paste textarea
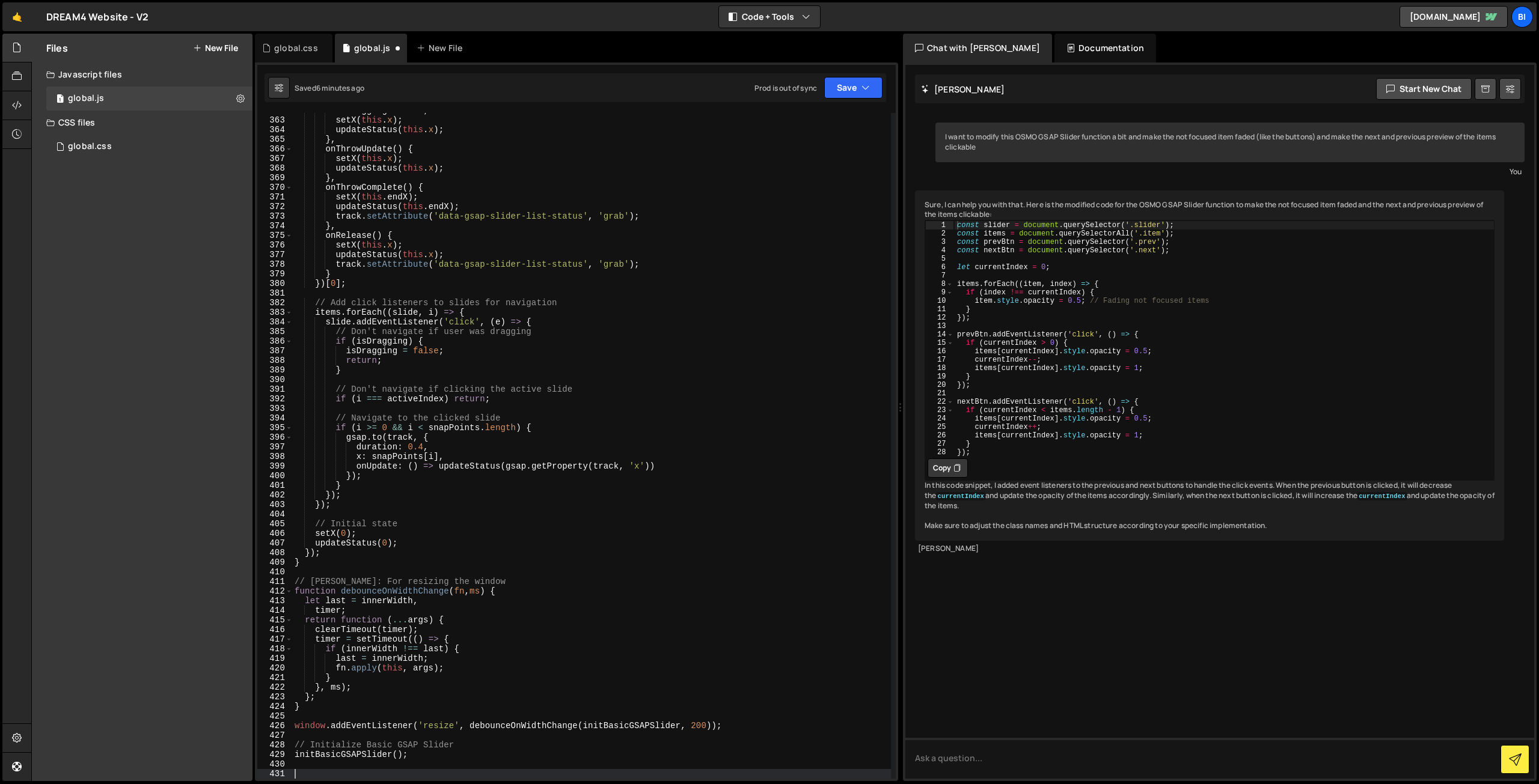
scroll to position [3478, 0]
